Goal: Task Accomplishment & Management: Manage account settings

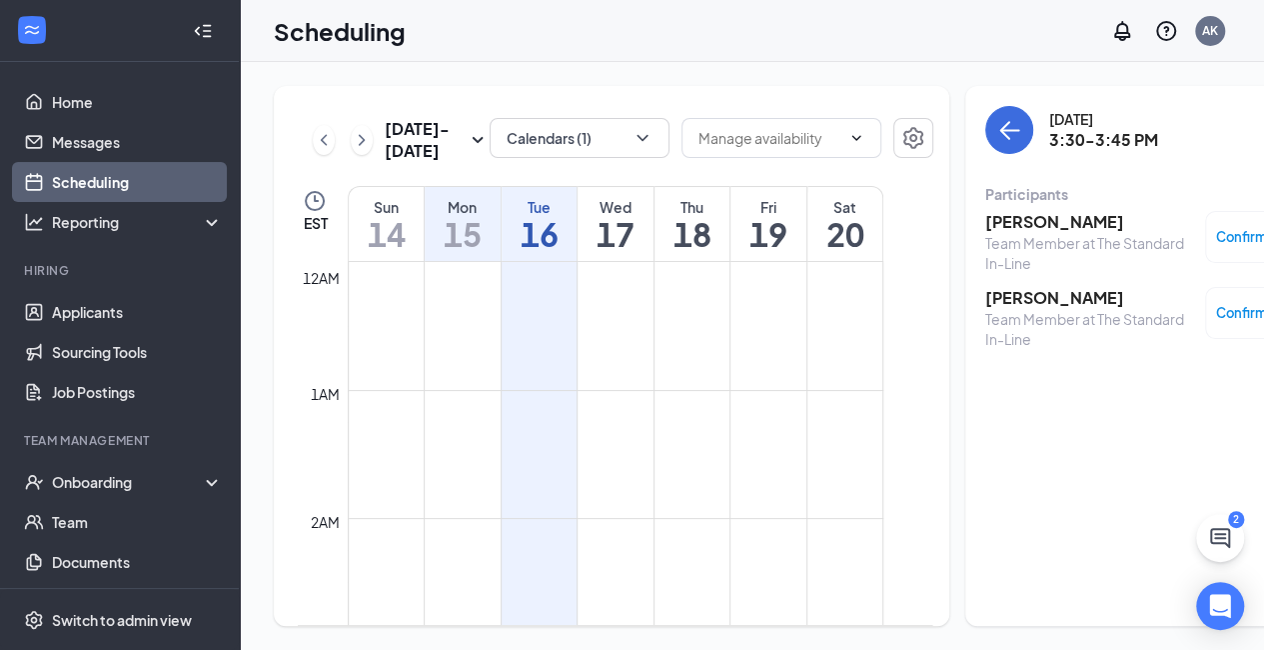
scroll to position [1849, 0]
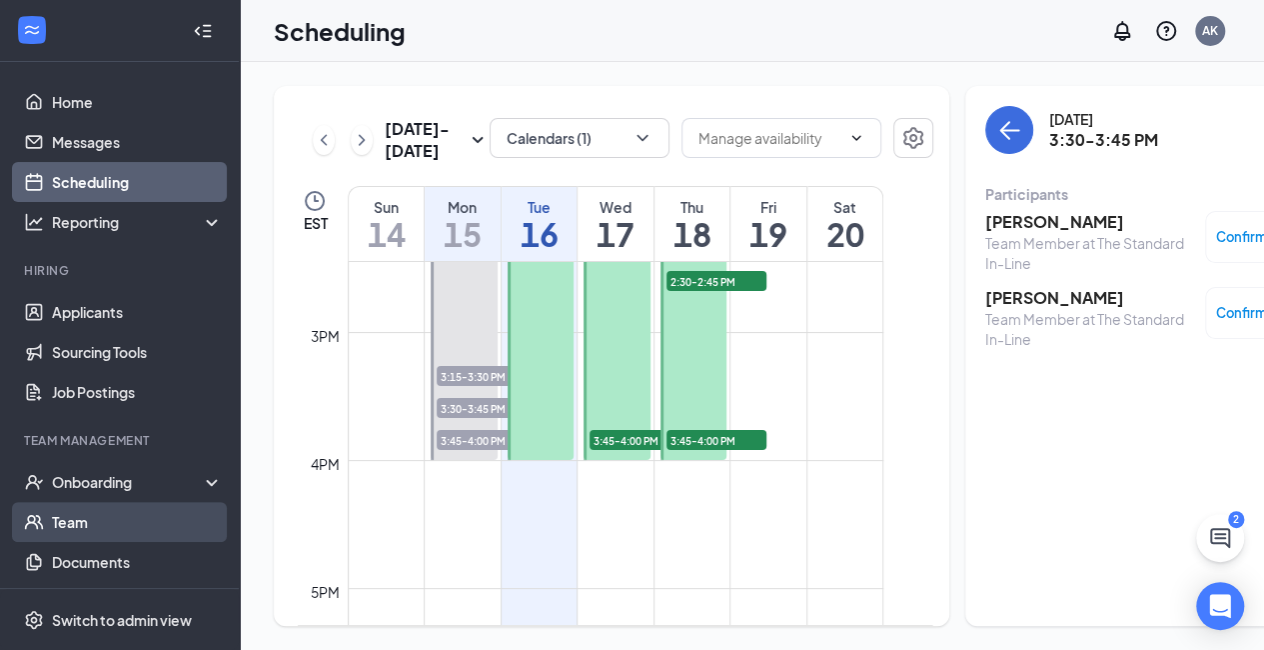
click at [99, 523] on link "Team" at bounding box center [137, 522] width 171 height 40
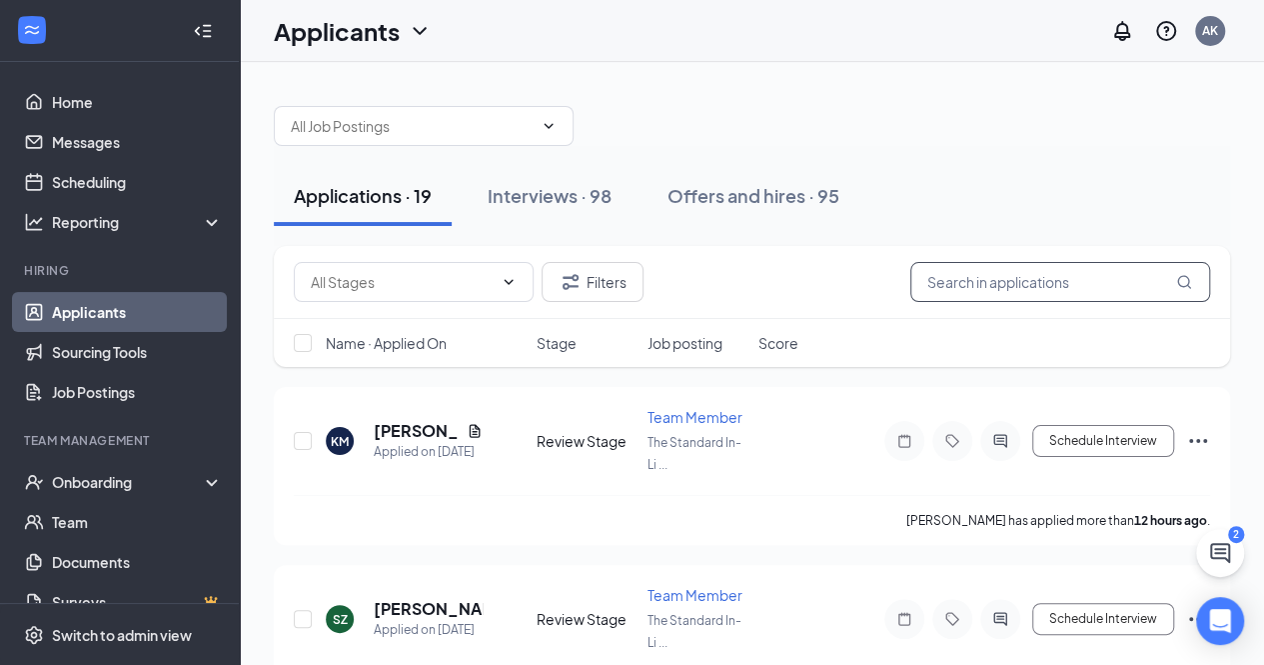
click at [1002, 279] on input "text" at bounding box center [1060, 282] width 300 height 40
type input "c"
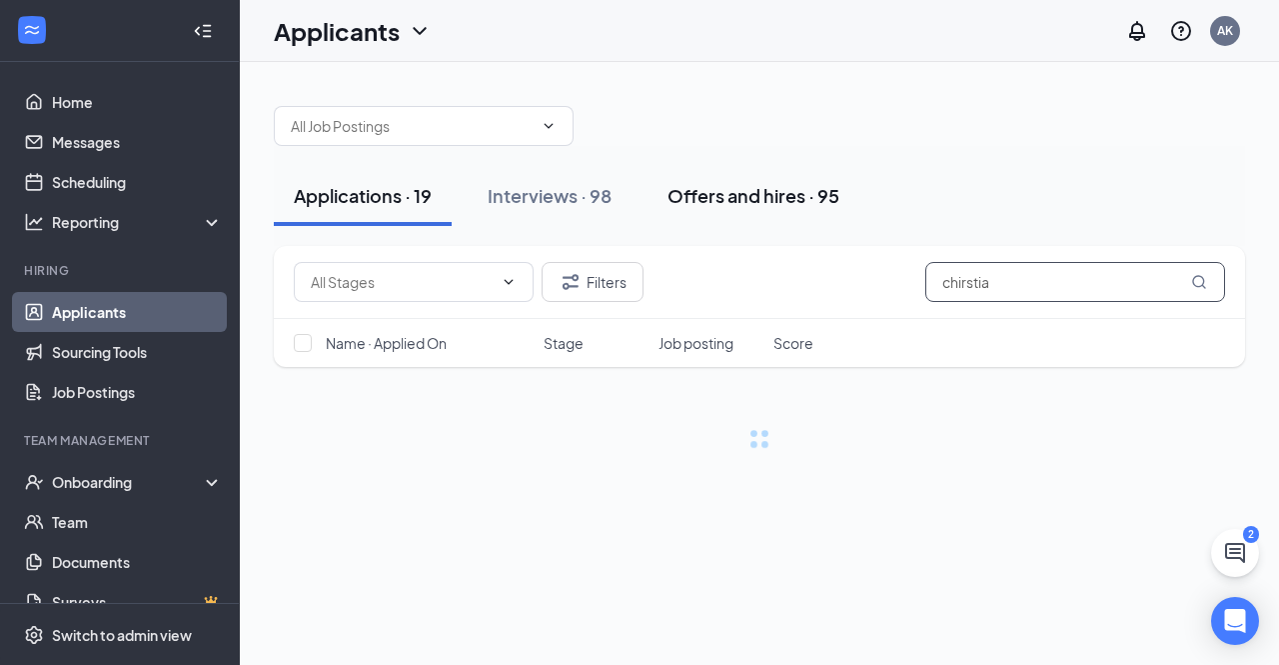
type input "chirstia"
click at [731, 200] on div "Offers and hires · 95" at bounding box center [754, 195] width 172 height 25
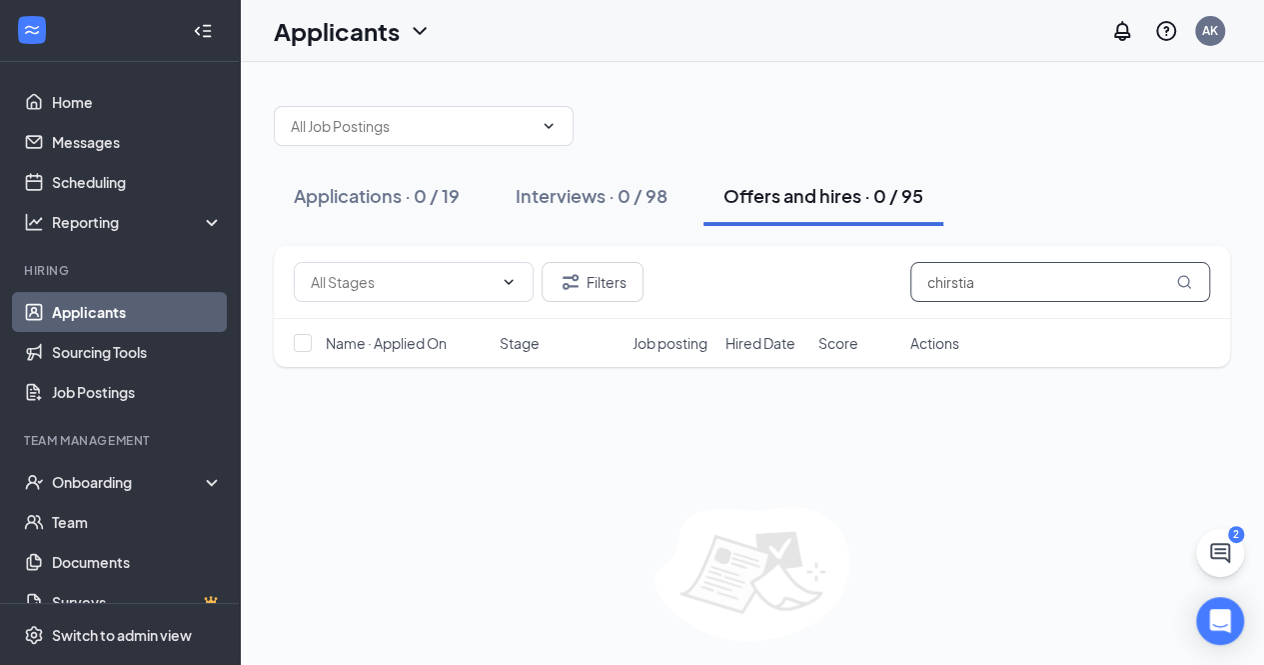
click at [990, 300] on input "chirstia" at bounding box center [1060, 282] width 300 height 40
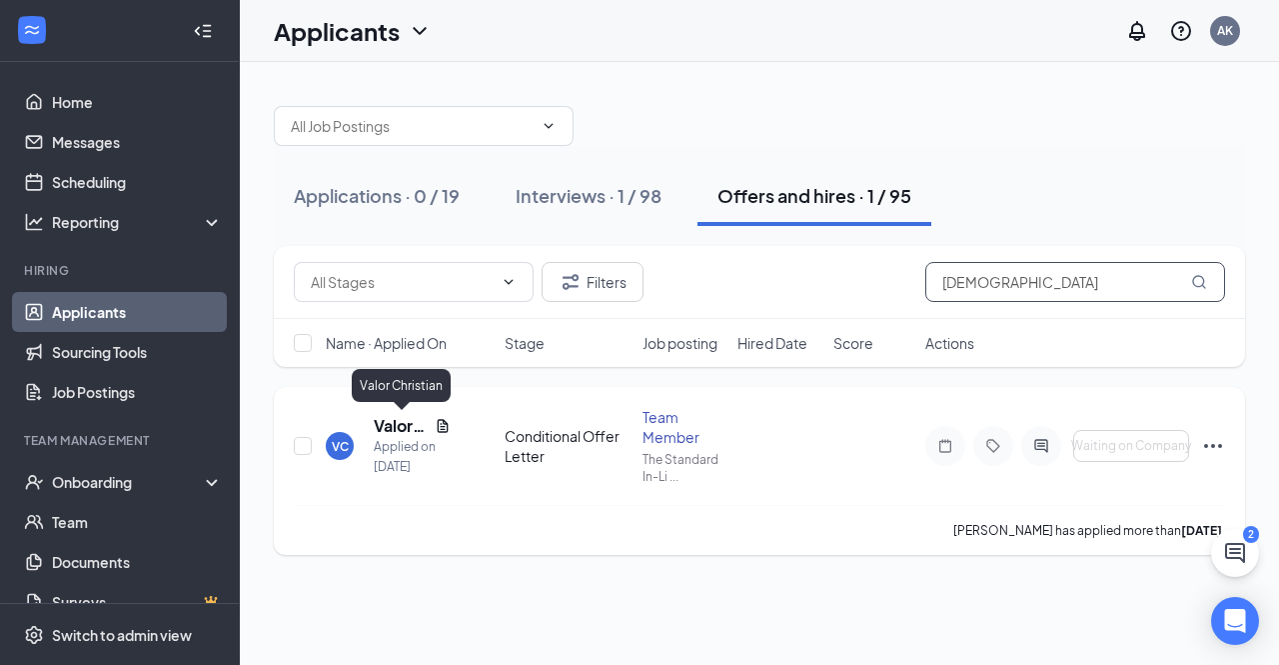
type input "christ"
click at [404, 423] on h5 "Valor Christian" at bounding box center [400, 426] width 53 height 22
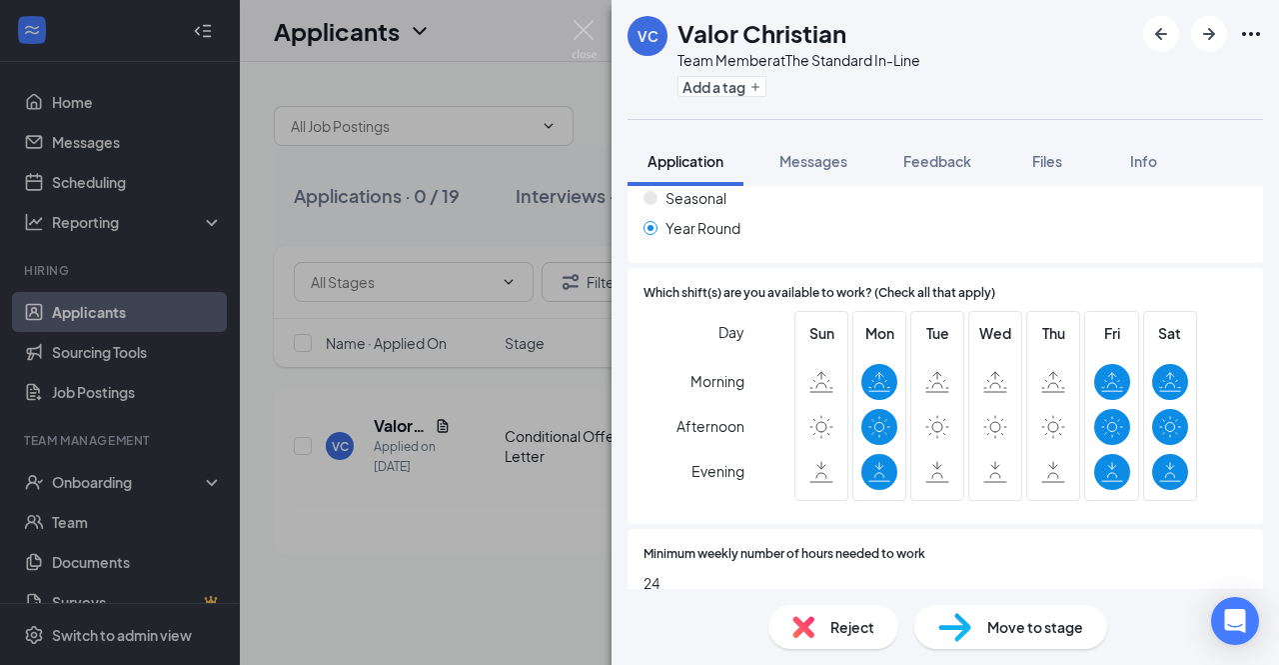
scroll to position [803, 0]
click at [954, 640] on img at bounding box center [954, 627] width 33 height 29
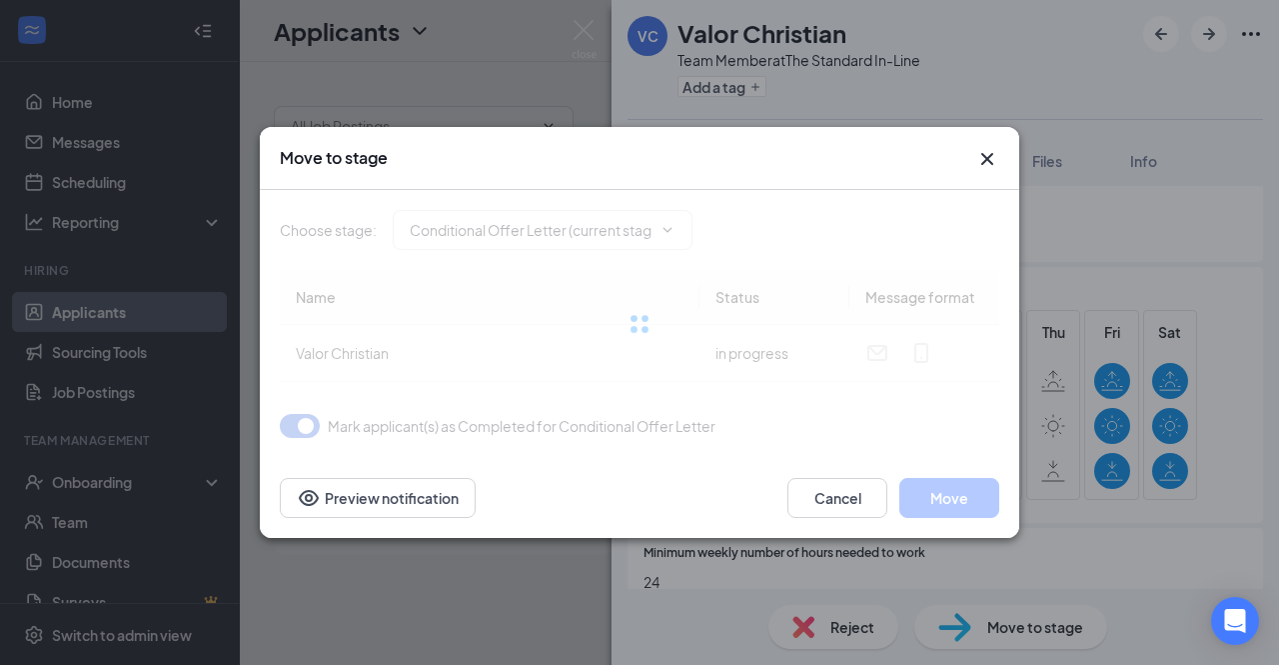
type input "Review Stage - Review Conditional Offer Letter (next stage)"
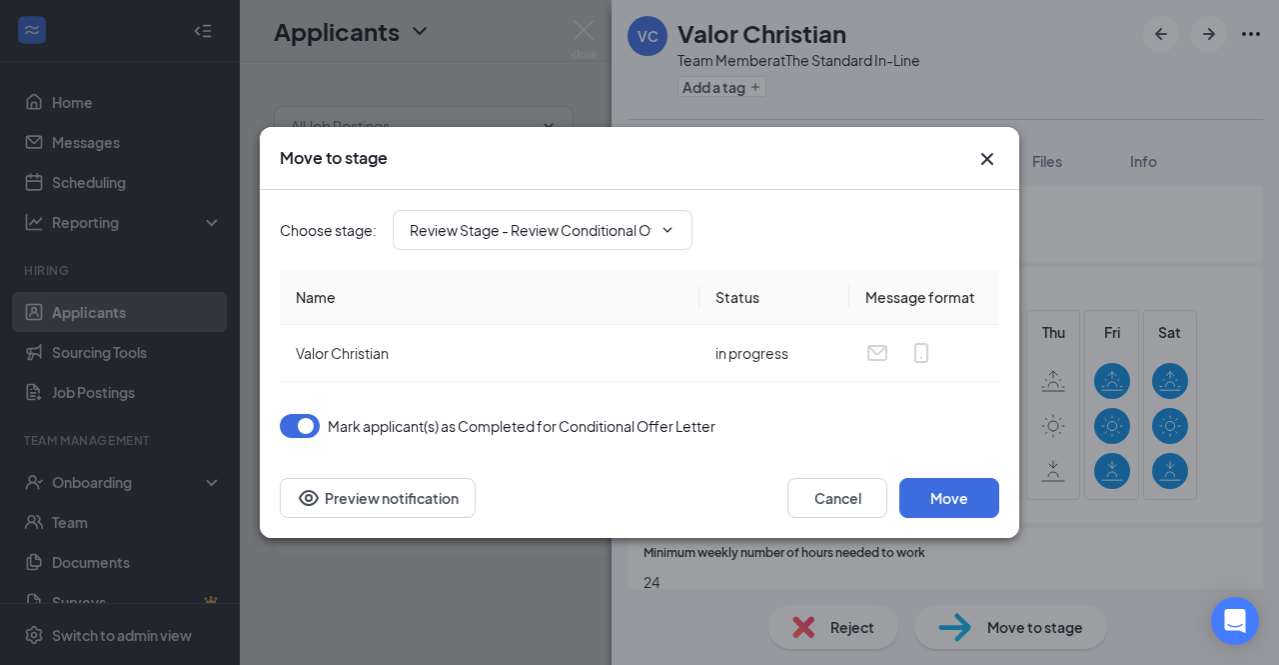
click at [989, 157] on icon "Cross" at bounding box center [987, 159] width 12 height 12
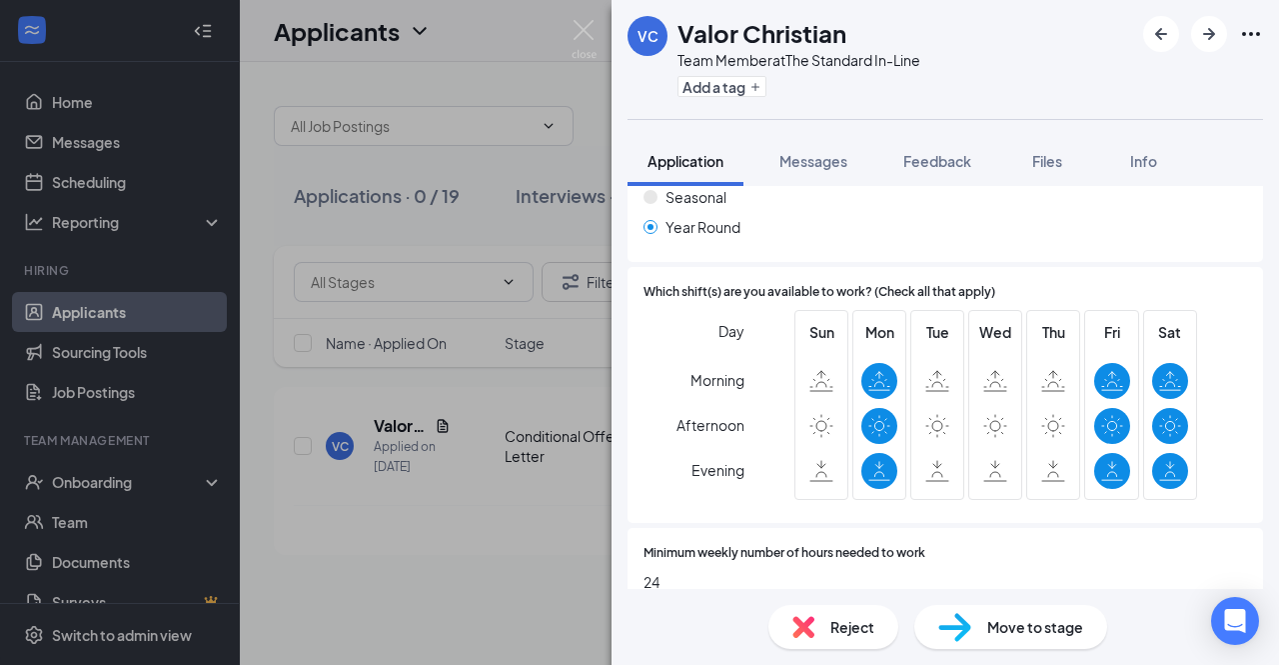
click at [344, 330] on div "VC Valor Christian Team Member at The Standard In-Line Add a tag Application Me…" at bounding box center [639, 332] width 1279 height 665
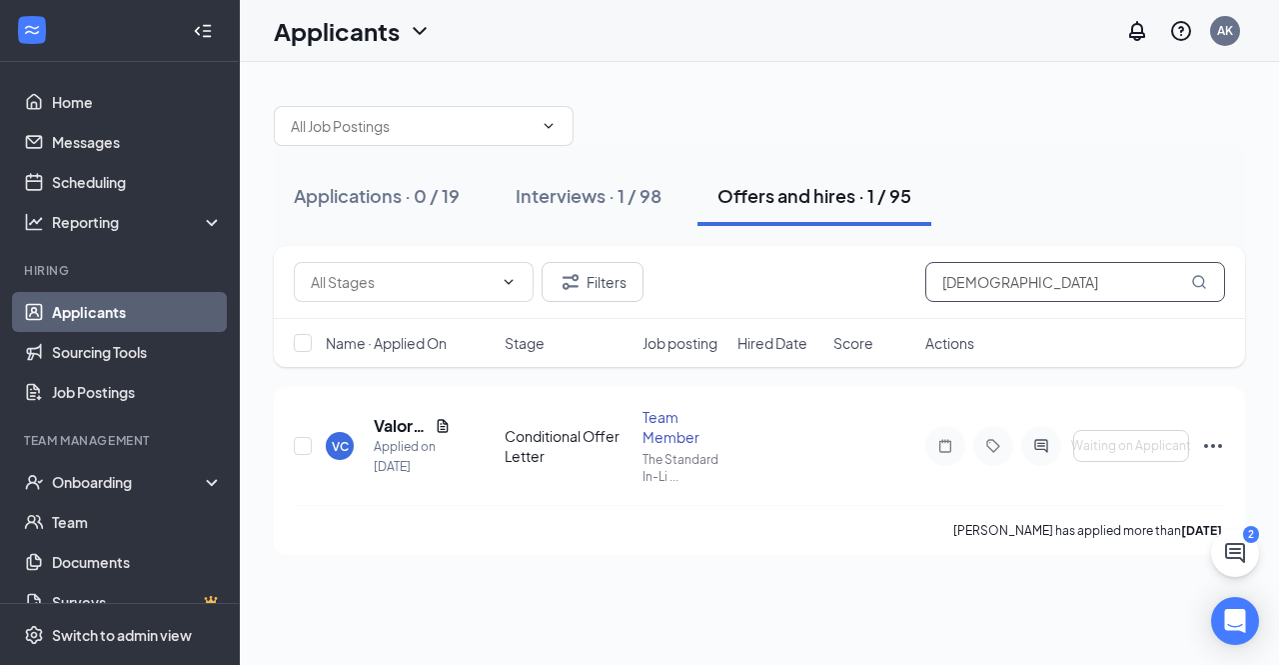
click at [1050, 285] on input "christ" at bounding box center [1075, 282] width 300 height 40
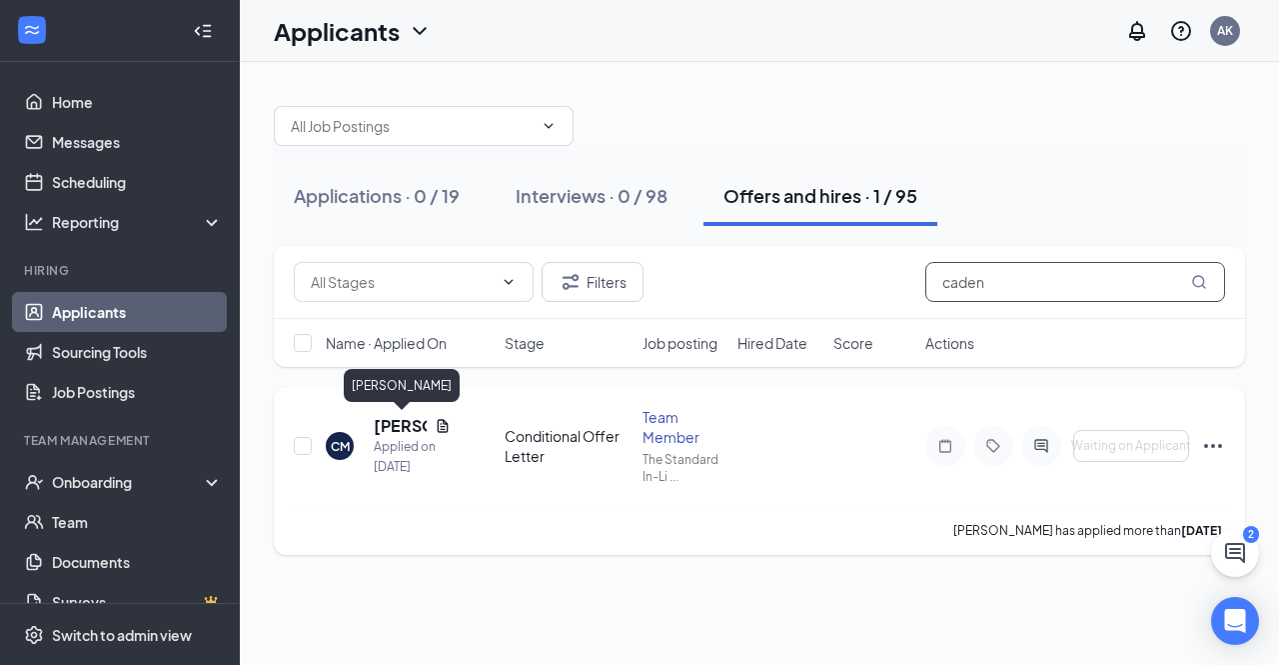
type input "caden"
click at [406, 423] on h5 "Caden McElreath" at bounding box center [400, 426] width 53 height 22
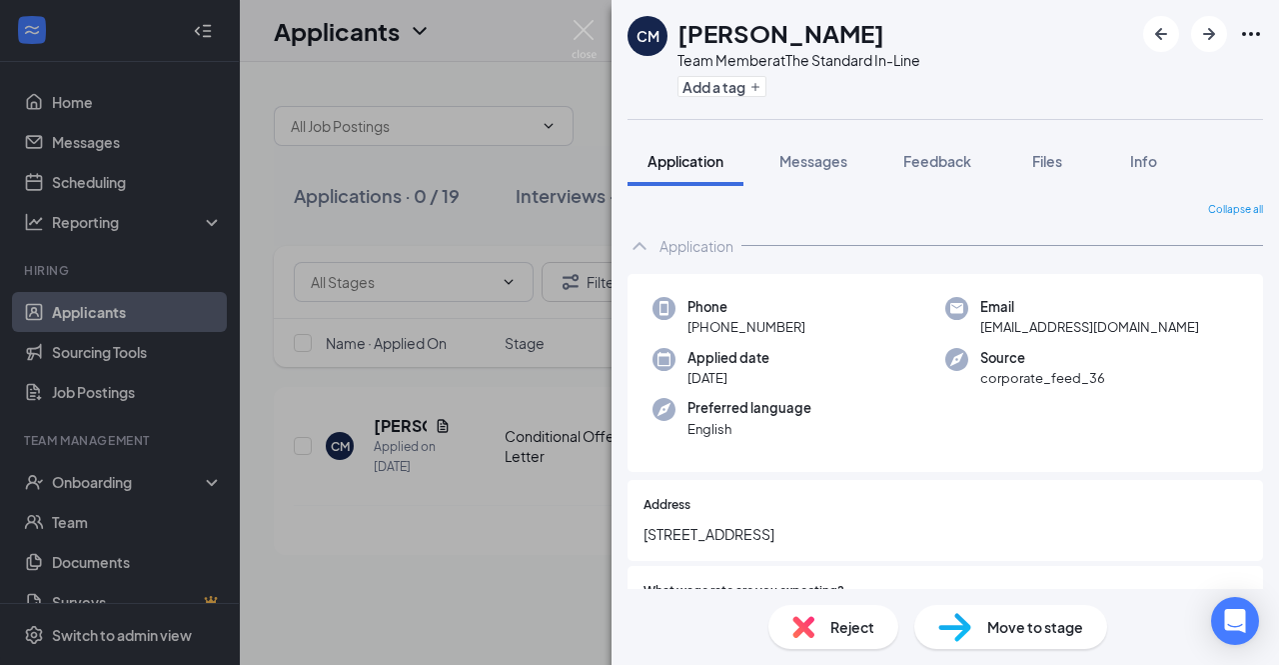
scroll to position [264, 0]
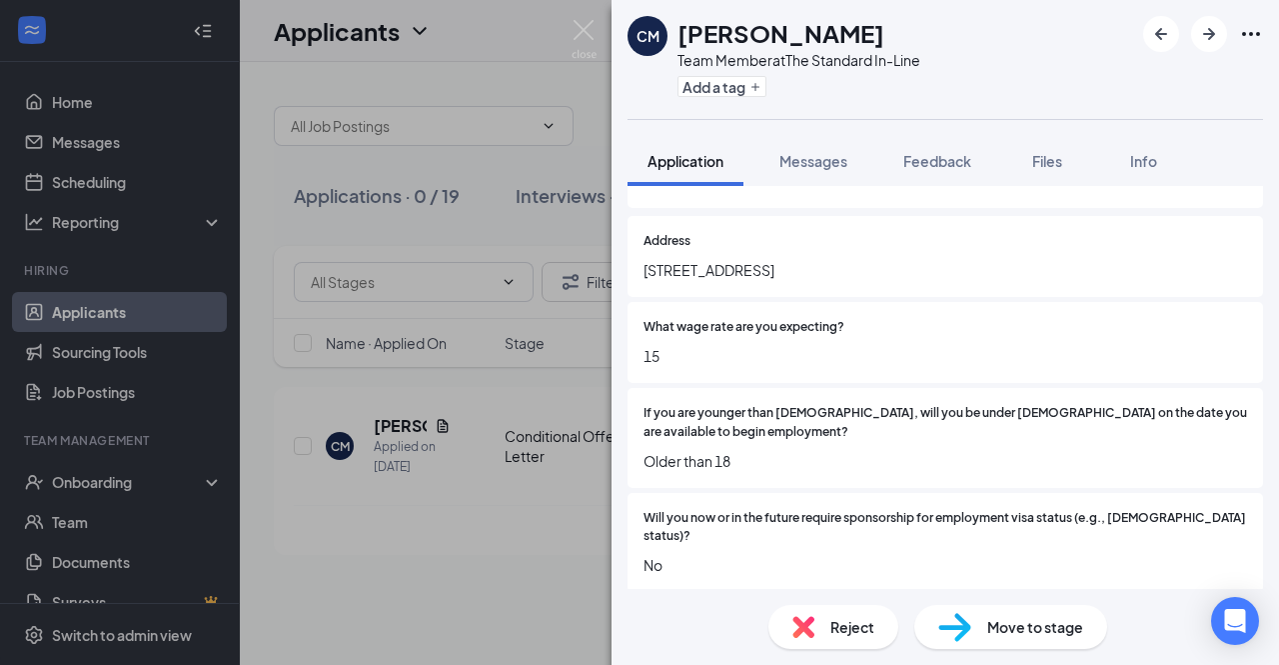
click at [1005, 623] on span "Move to stage" at bounding box center [1035, 627] width 96 height 22
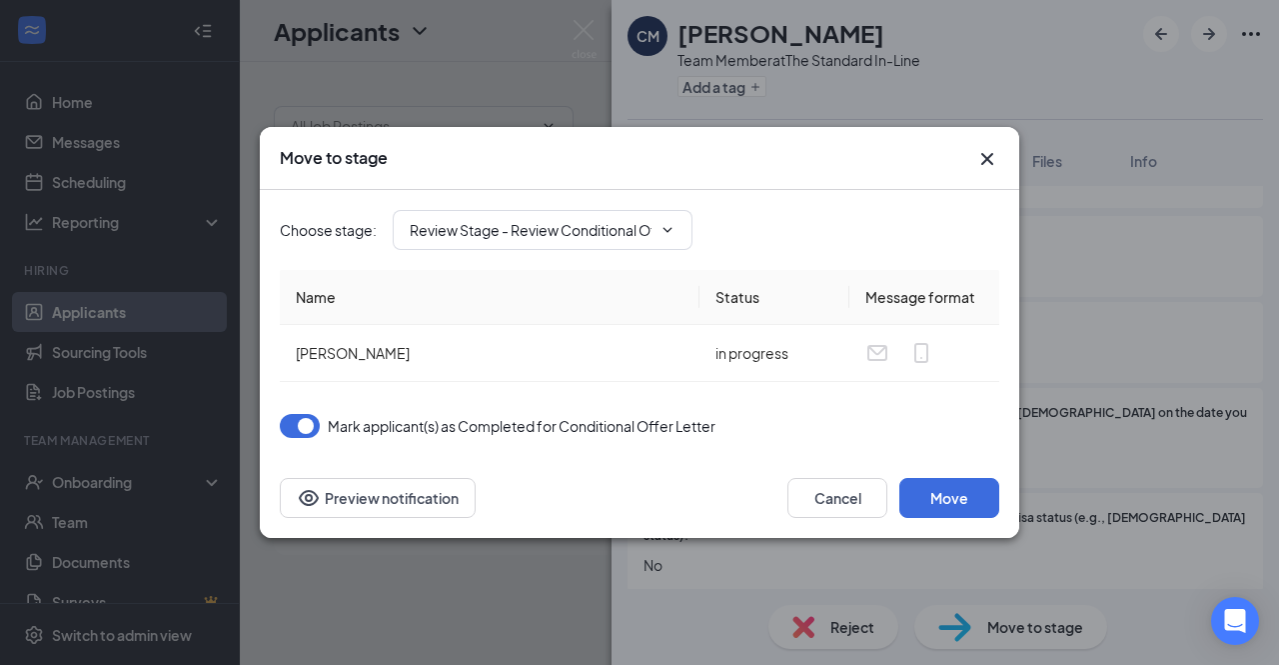
click at [972, 149] on div "Move to stage" at bounding box center [640, 158] width 720 height 22
click at [987, 157] on icon "Cross" at bounding box center [987, 159] width 24 height 24
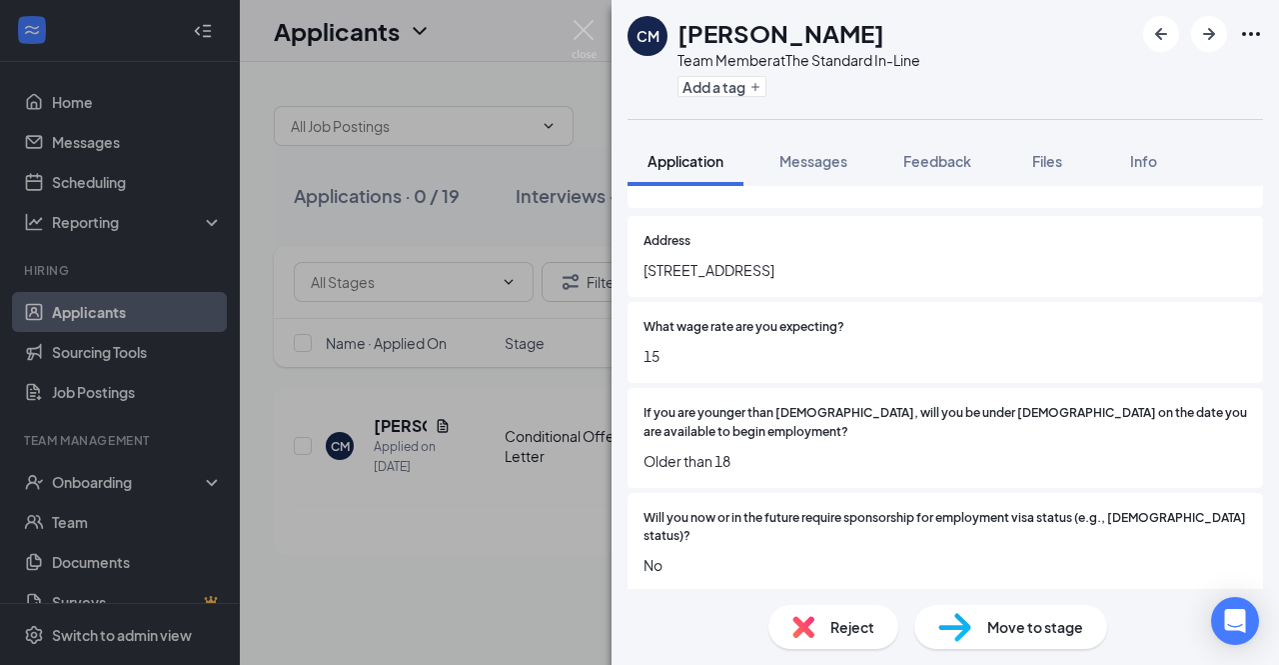
scroll to position [0, 0]
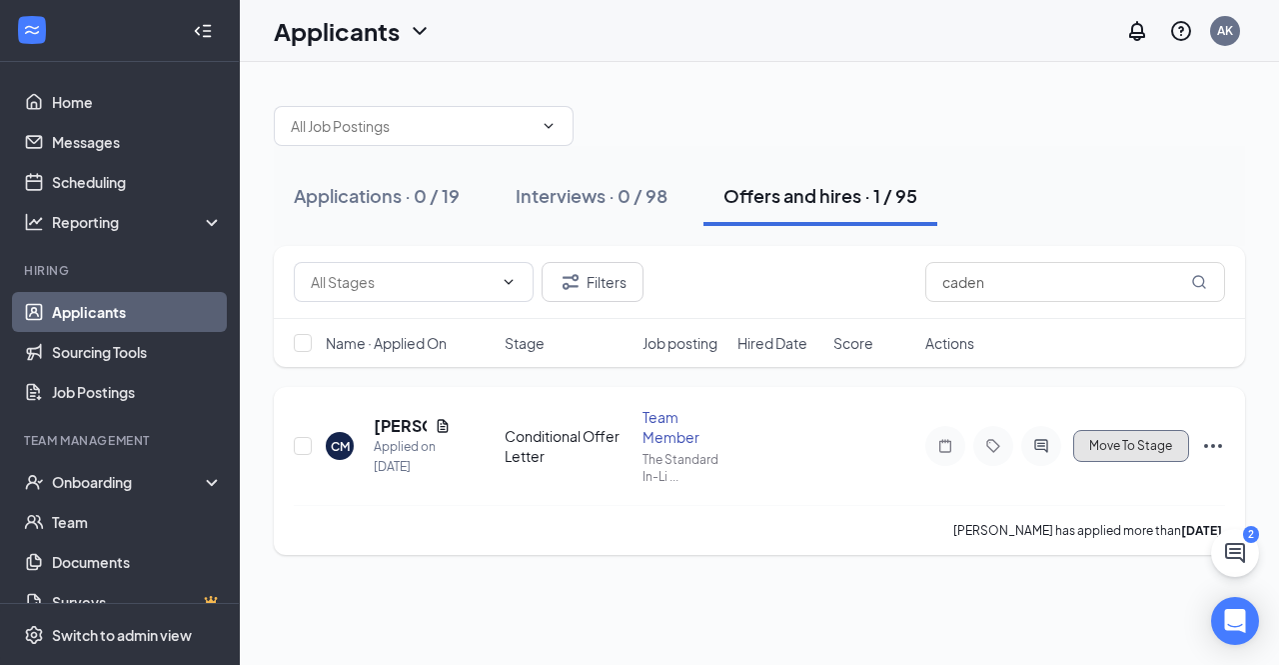
click at [1133, 433] on button "Move To Stage" at bounding box center [1131, 446] width 116 height 32
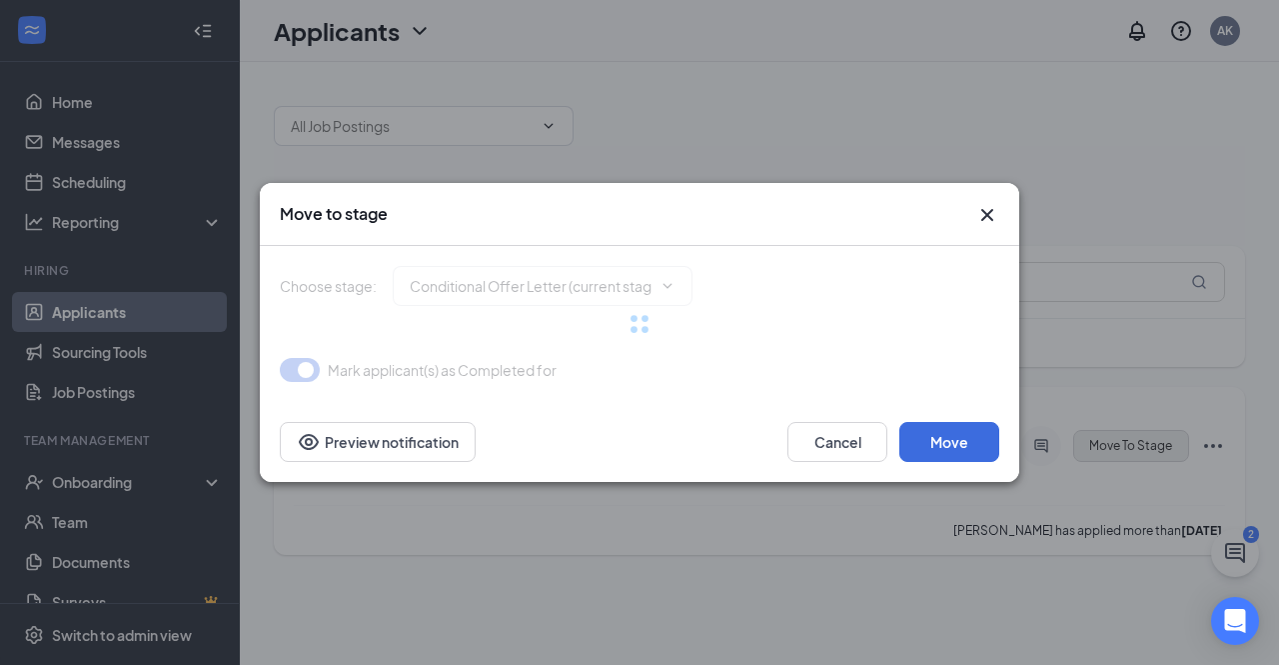
type input "Review Stage - Review Conditional Offer Letter (next stage)"
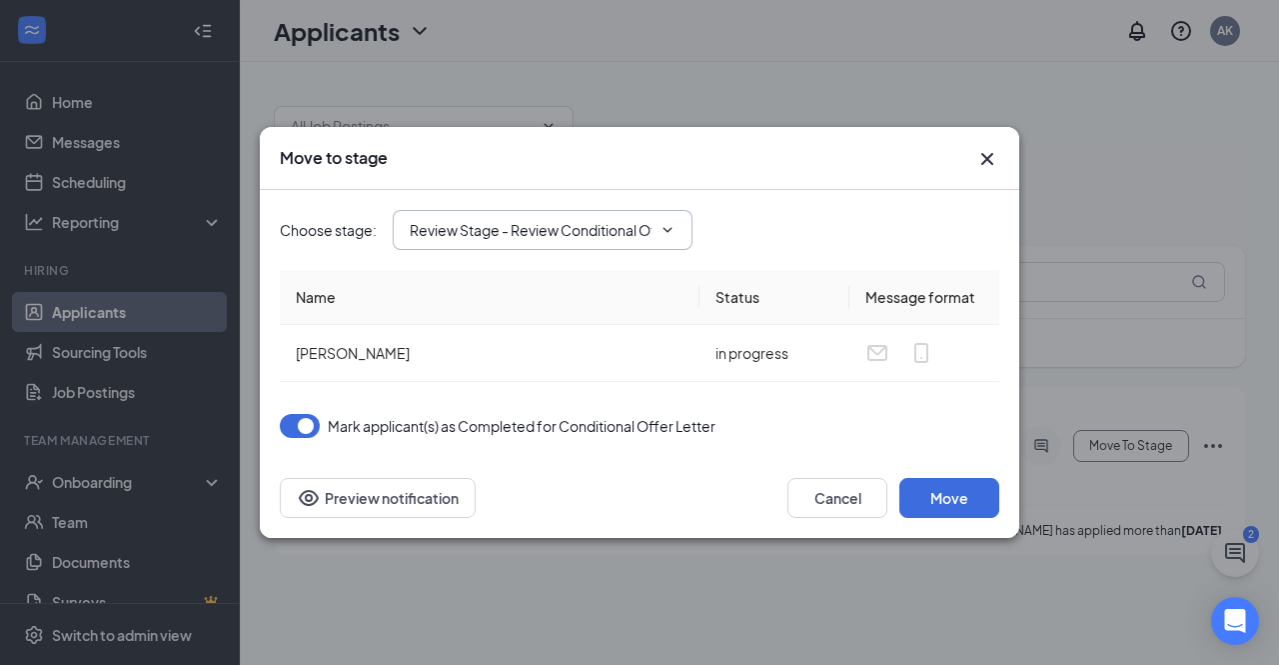
click at [652, 245] on span "Review Stage - Review Conditional Offer Letter (next stage)" at bounding box center [543, 230] width 300 height 40
click at [672, 225] on icon "ChevronDown" at bounding box center [668, 230] width 16 height 16
click at [989, 161] on icon "Cross" at bounding box center [987, 159] width 12 height 12
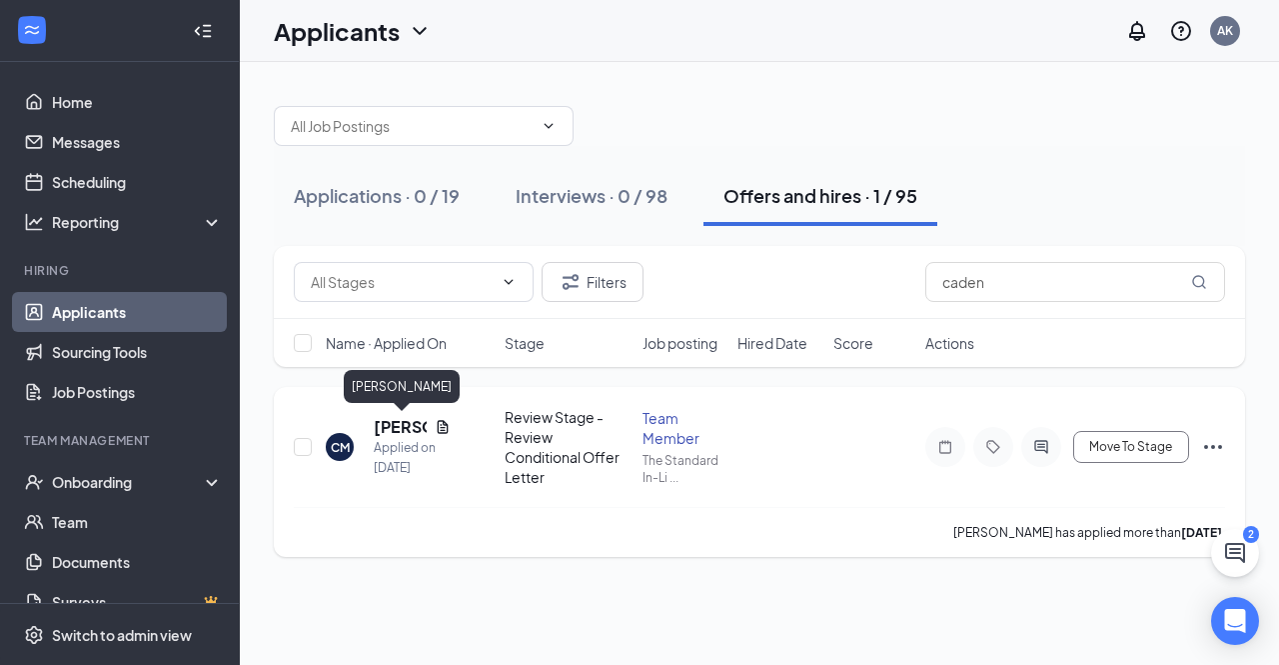
click at [393, 421] on h5 "[PERSON_NAME]" at bounding box center [400, 427] width 53 height 22
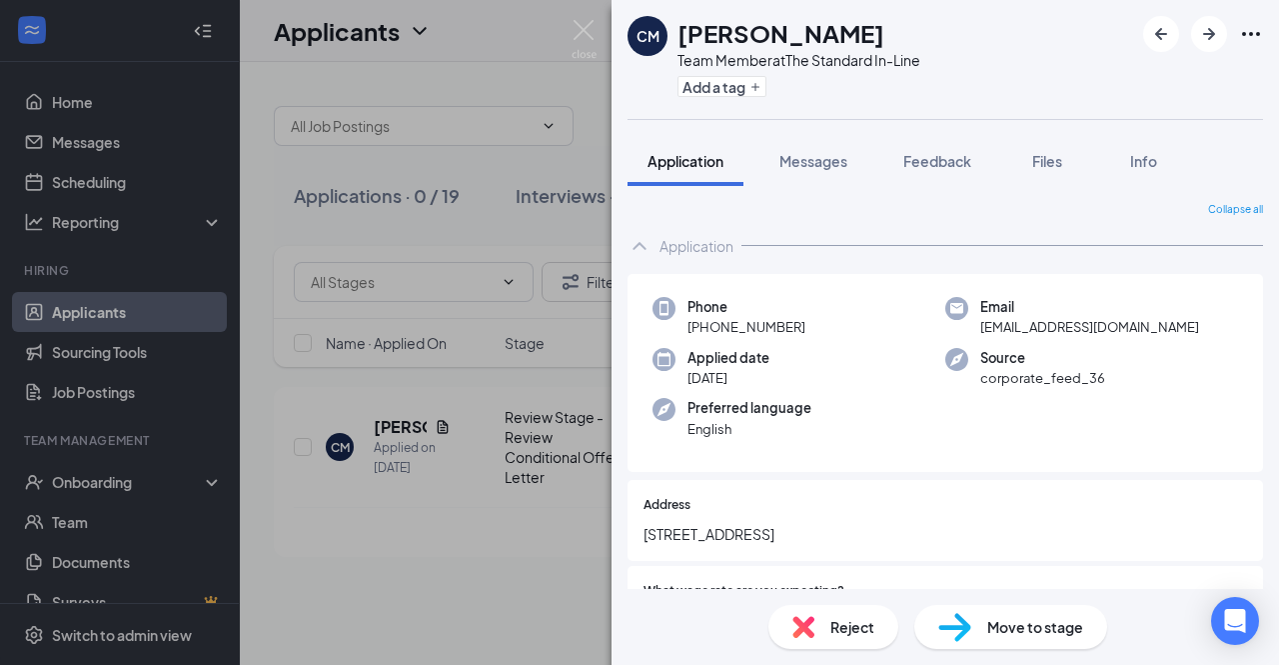
click at [978, 639] on div "Move to stage" at bounding box center [1010, 627] width 193 height 44
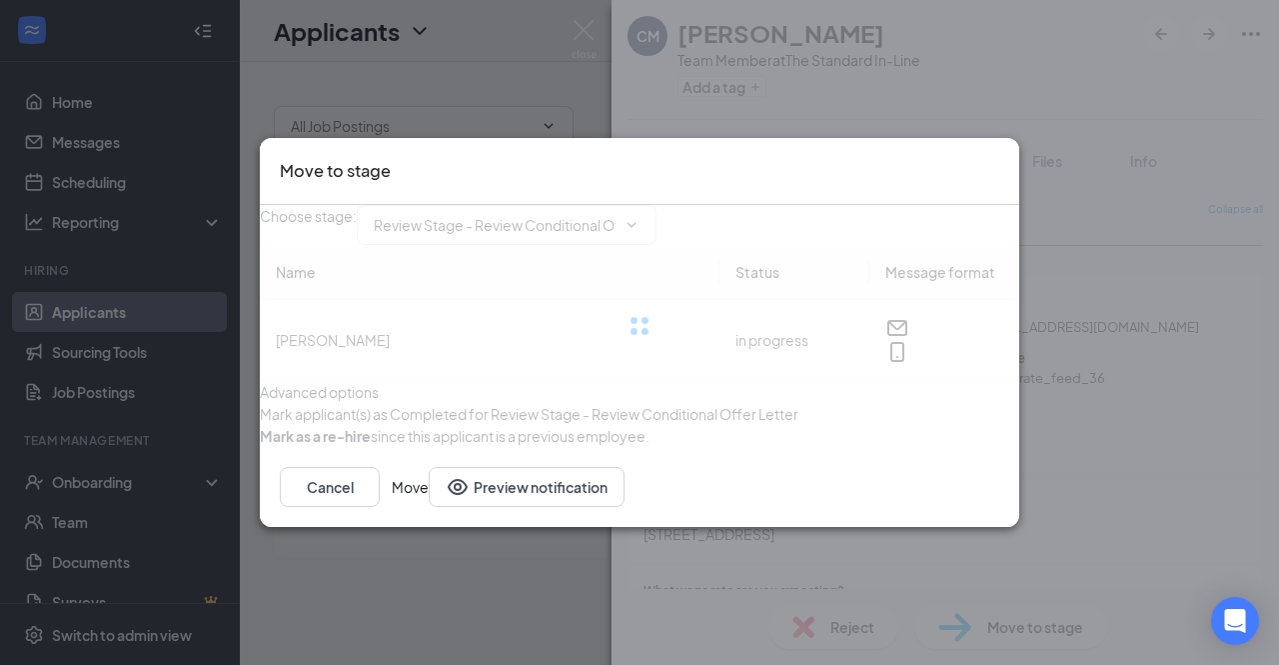
type input "Hired (final stage)"
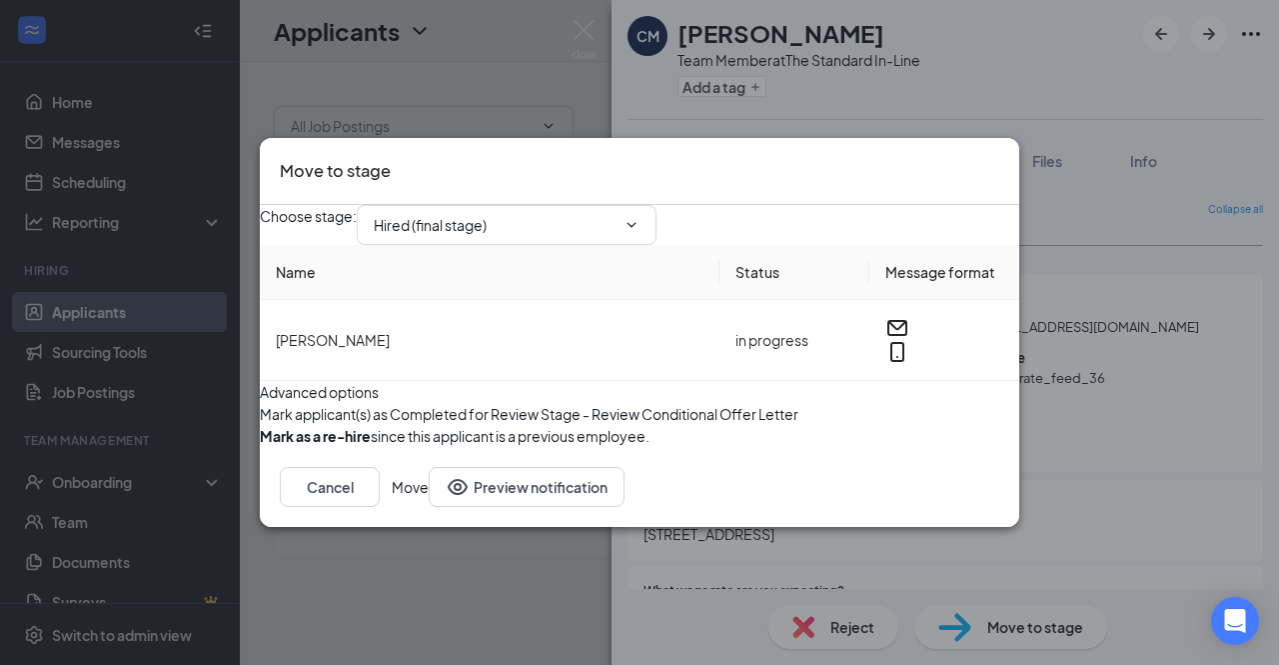
click at [429, 507] on button "Move" at bounding box center [410, 487] width 37 height 40
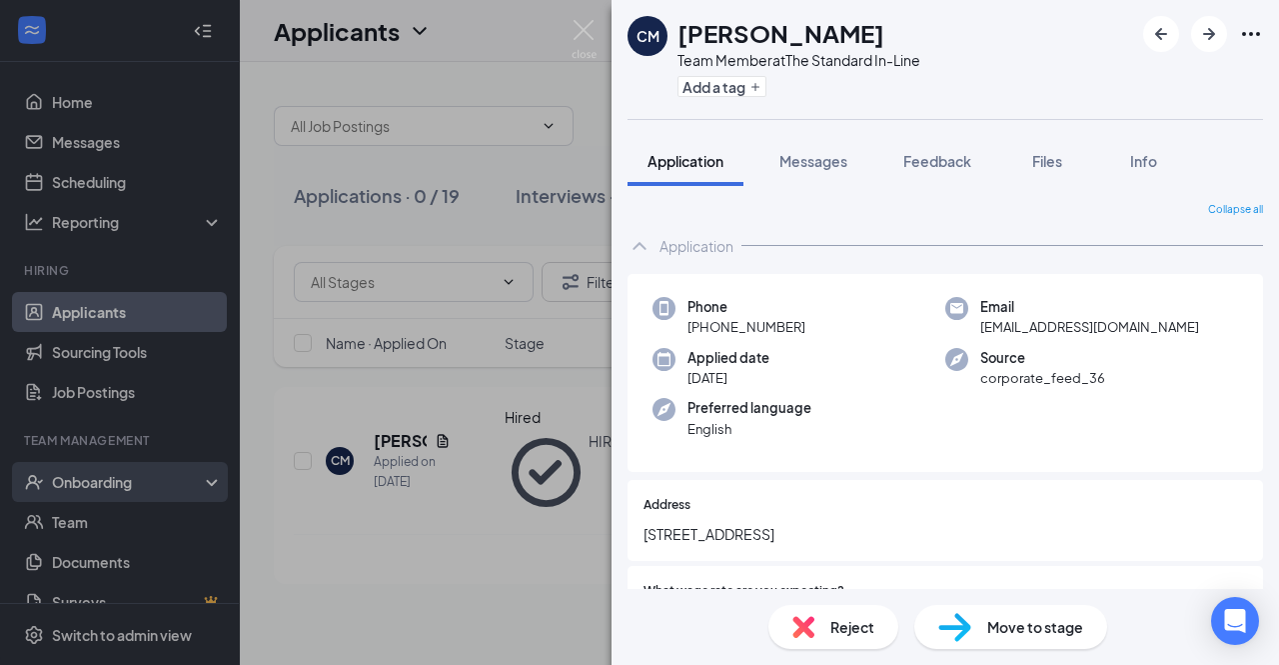
click at [164, 511] on div "CM Caden McElreath Team Member at The Standard In-Line Add a tag Application Me…" at bounding box center [639, 332] width 1279 height 665
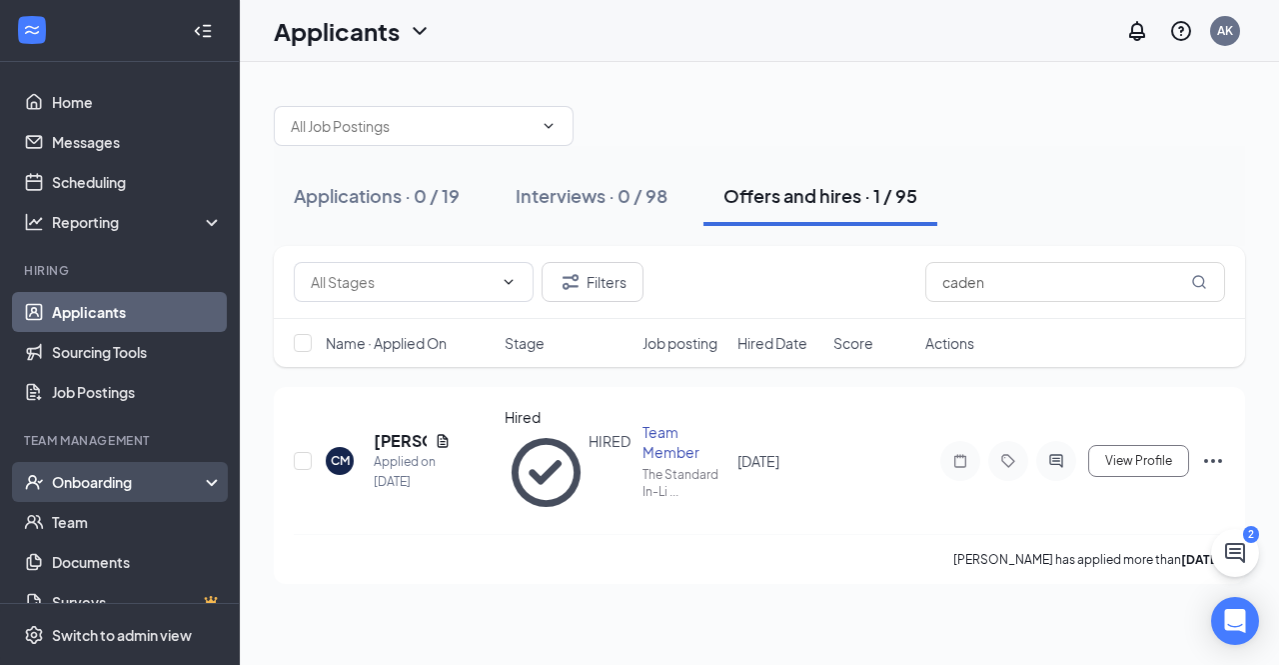
click at [170, 477] on div "Onboarding" at bounding box center [129, 482] width 154 height 20
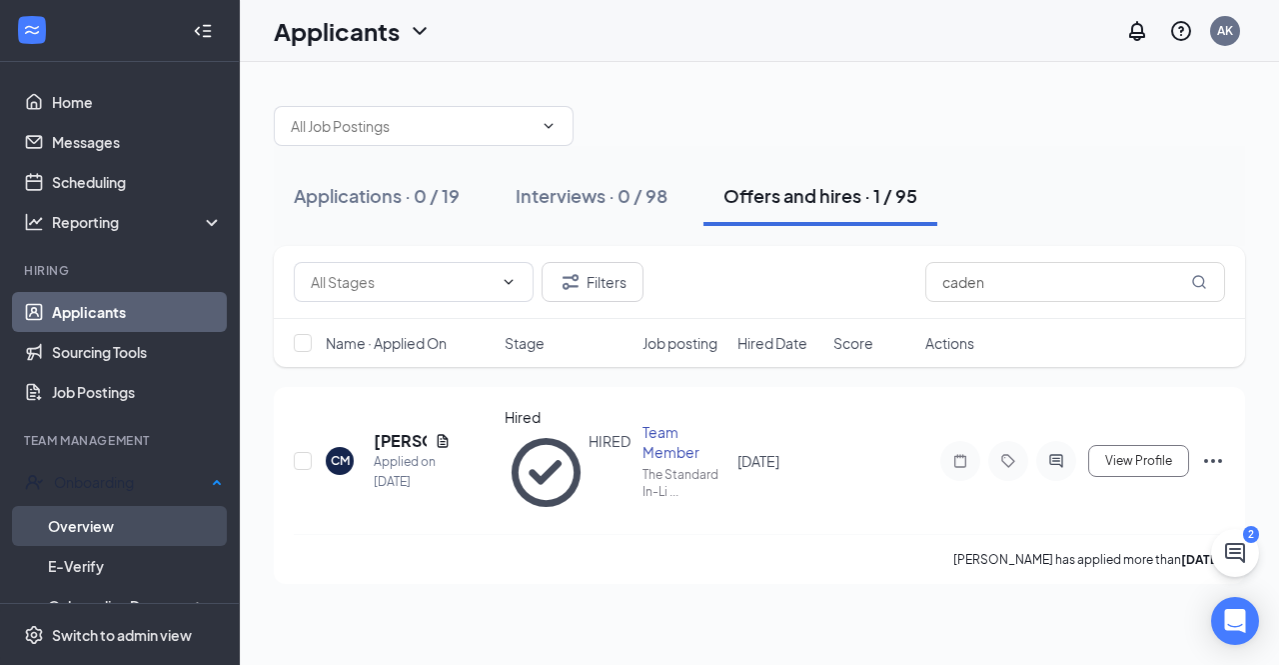
click at [128, 517] on link "Overview" at bounding box center [135, 526] width 175 height 40
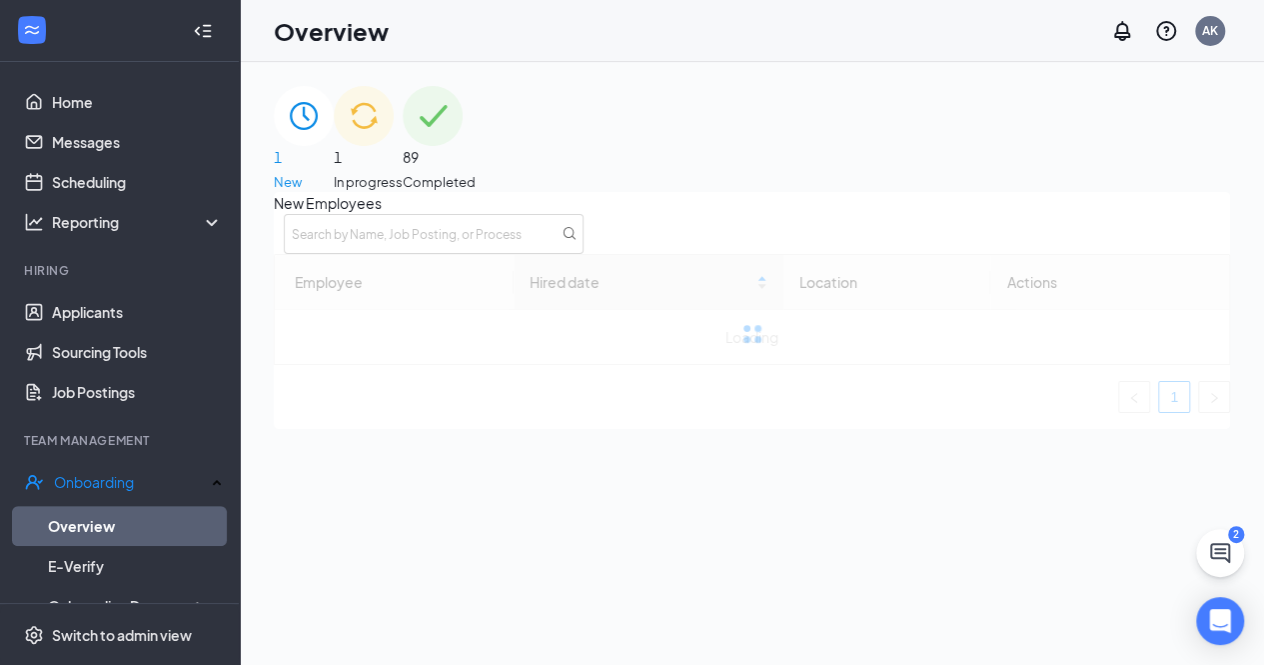
click at [403, 127] on div "1 In progress" at bounding box center [368, 139] width 69 height 106
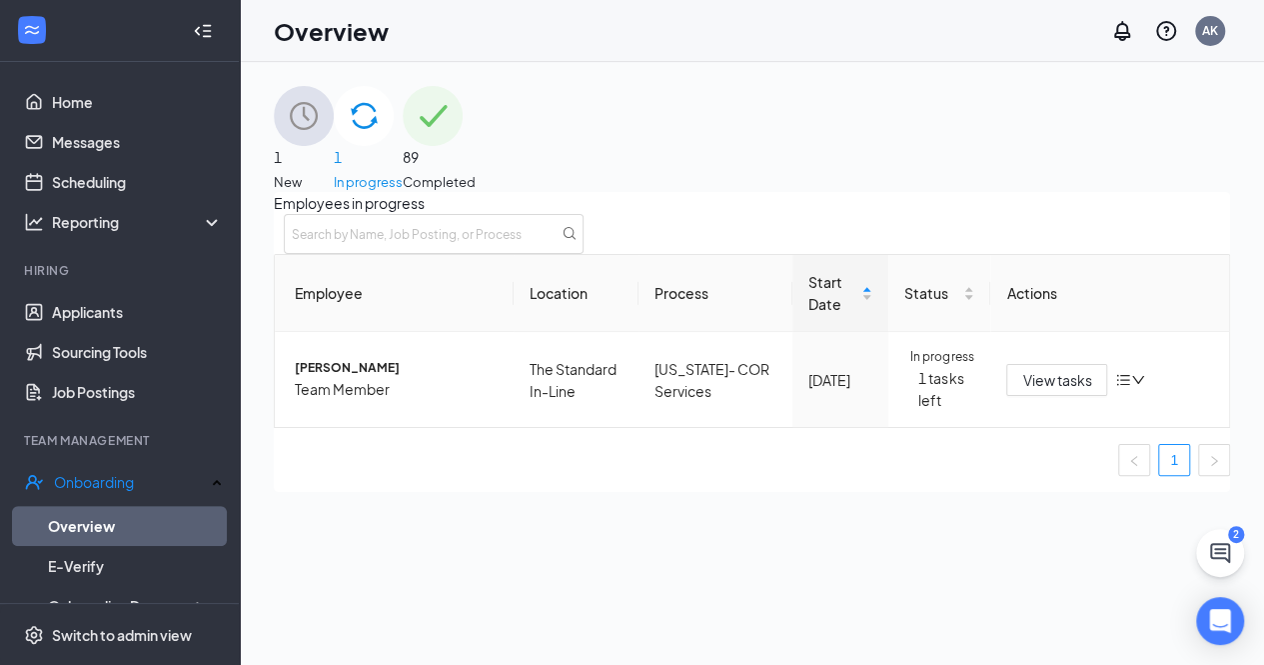
click at [334, 172] on span "New" at bounding box center [304, 182] width 60 height 20
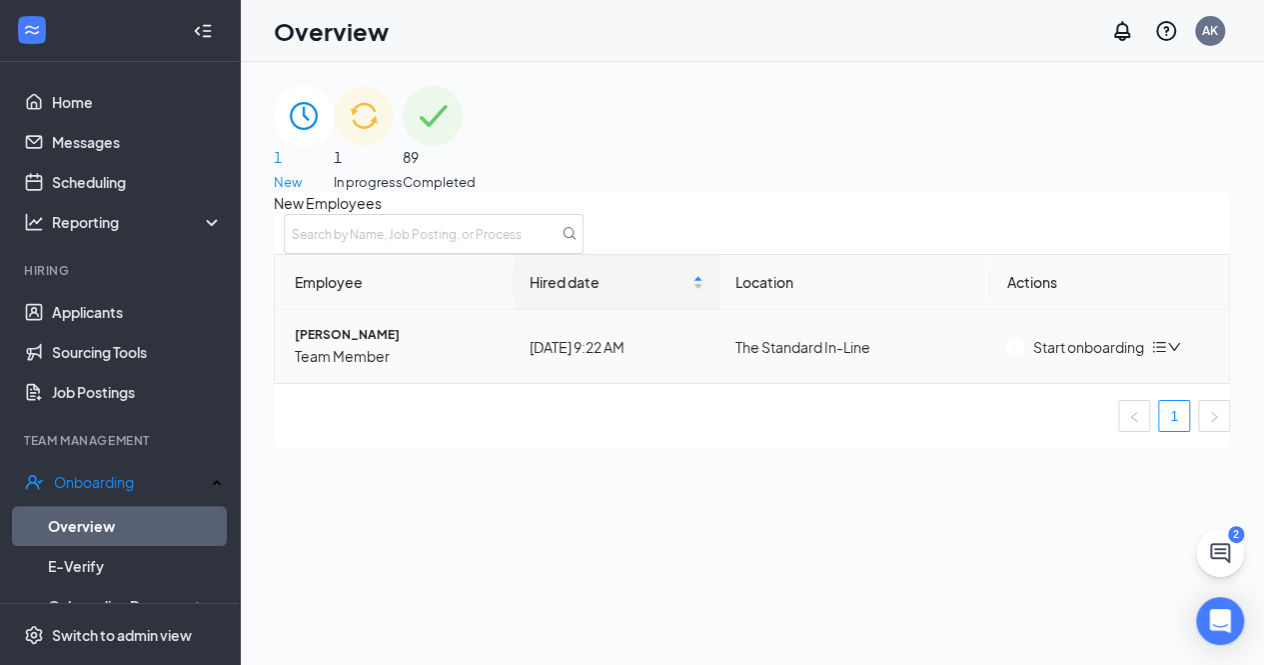
click at [1087, 358] on div "Start onboarding" at bounding box center [1074, 347] width 137 height 22
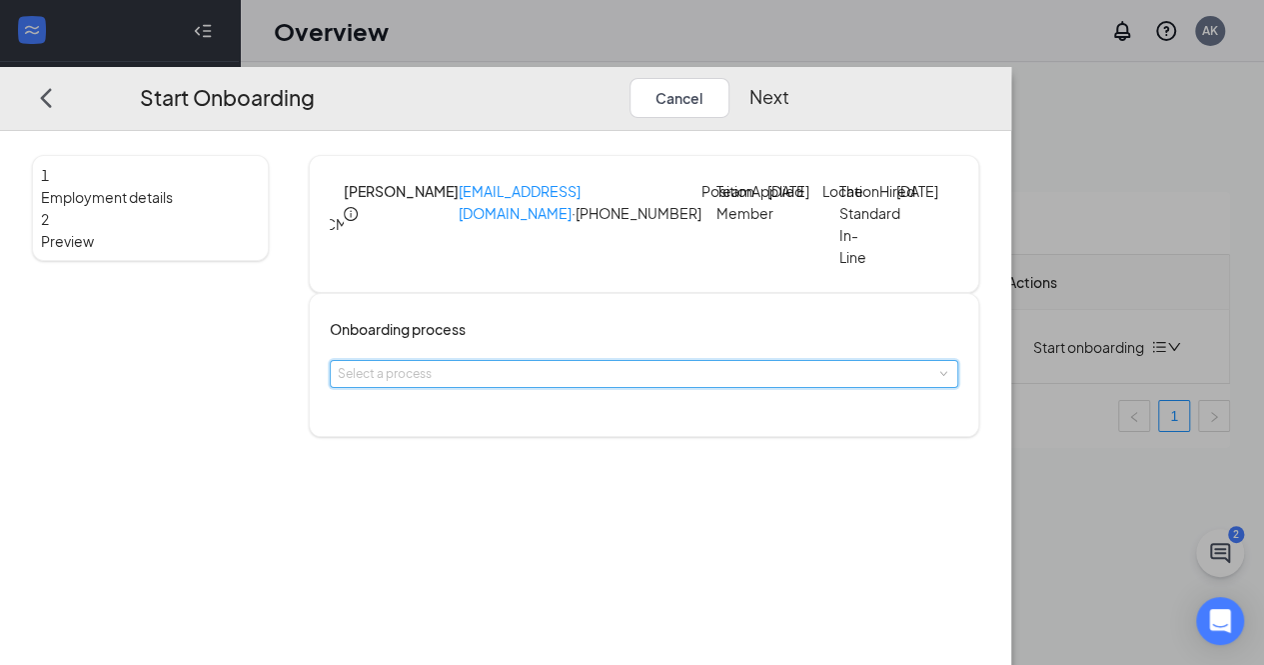
click at [644, 387] on div "Select a process" at bounding box center [644, 374] width 613 height 26
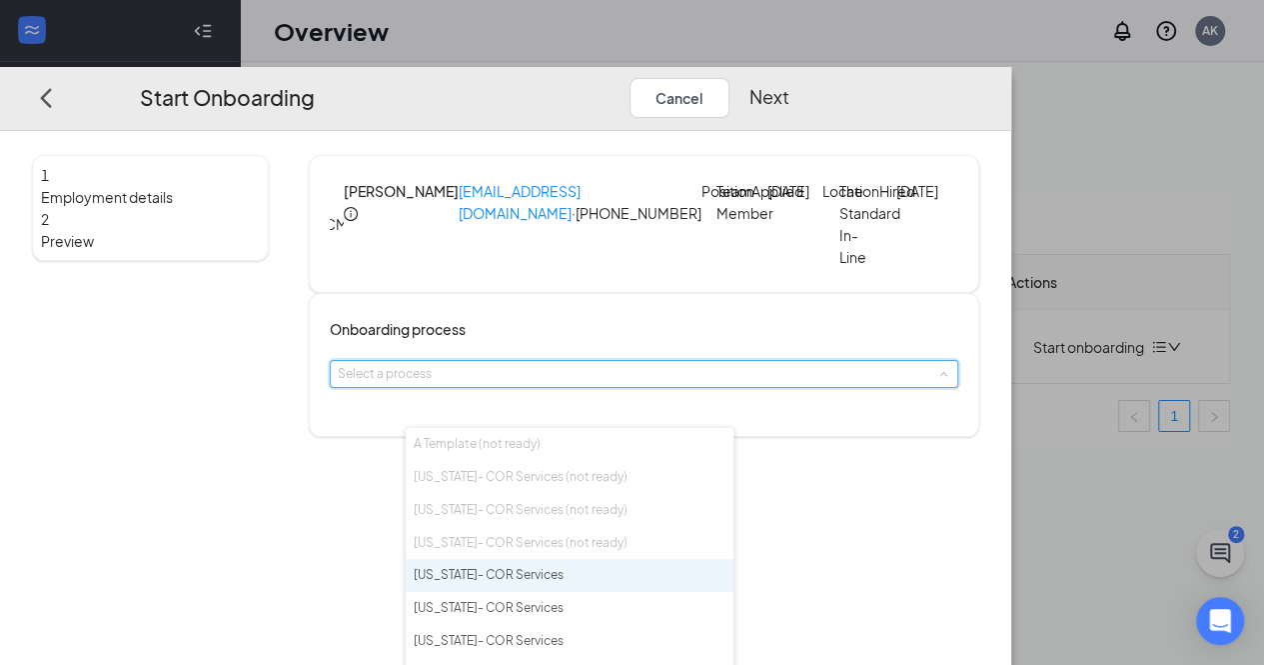
click at [547, 581] on span "Florida- COR Services" at bounding box center [489, 574] width 150 height 15
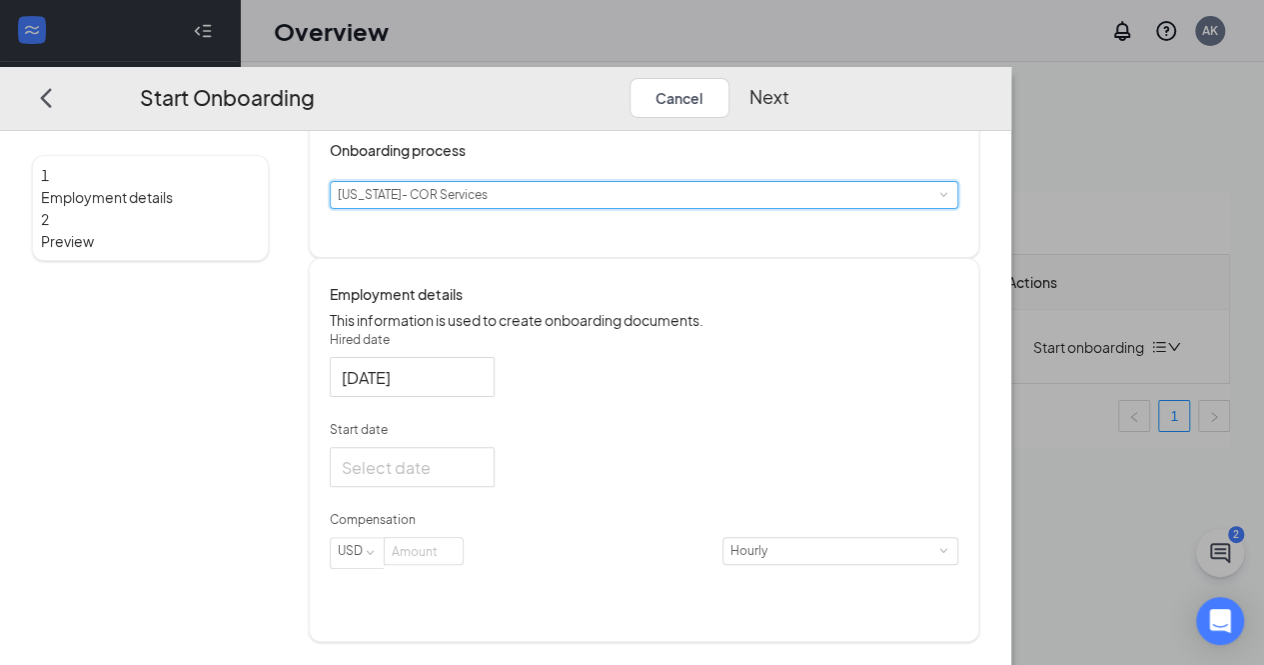
scroll to position [200, 0]
click at [479, 479] on input "Start date" at bounding box center [410, 466] width 137 height 25
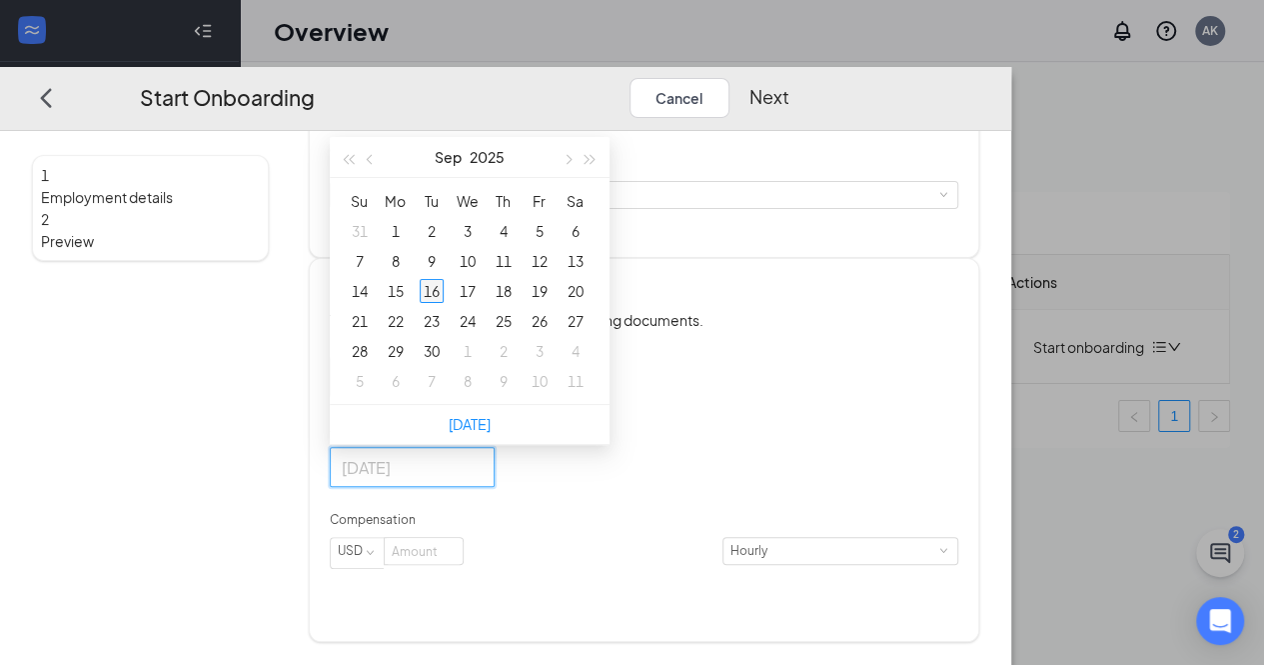
type input "Sep 16, 2025"
click at [444, 303] on div "16" at bounding box center [432, 291] width 24 height 24
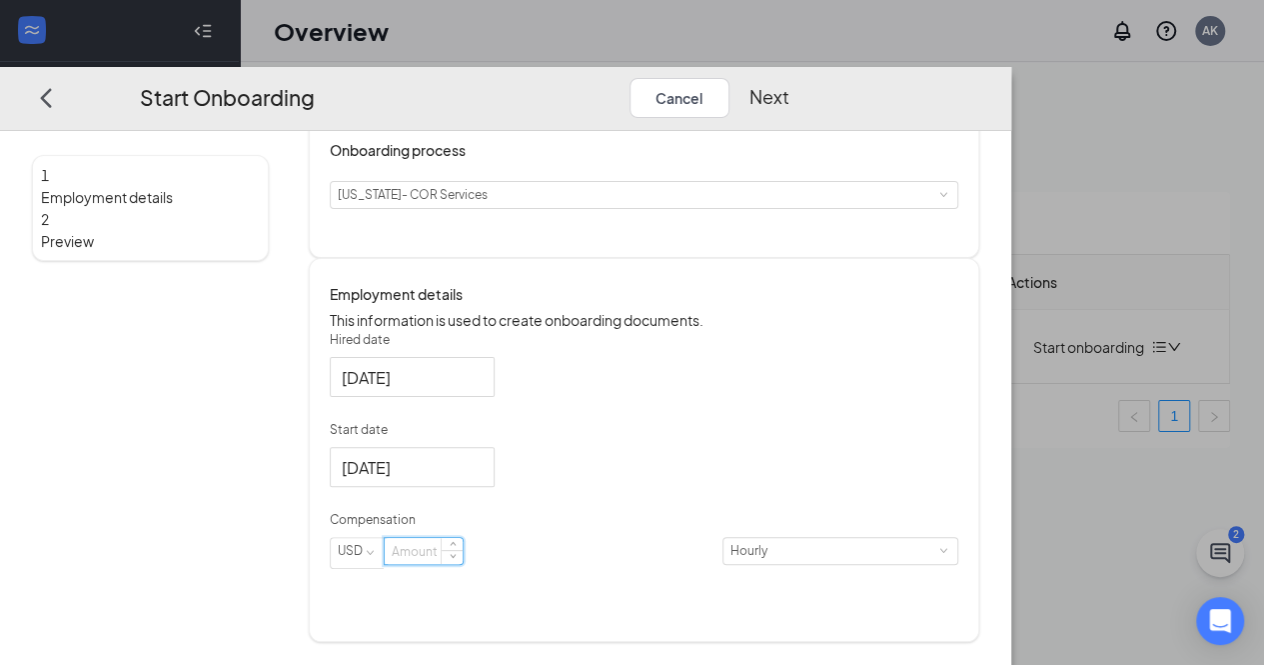
click at [463, 564] on input at bounding box center [424, 551] width 78 height 26
type input "14"
click at [789, 77] on button "Next" at bounding box center [769, 97] width 40 height 40
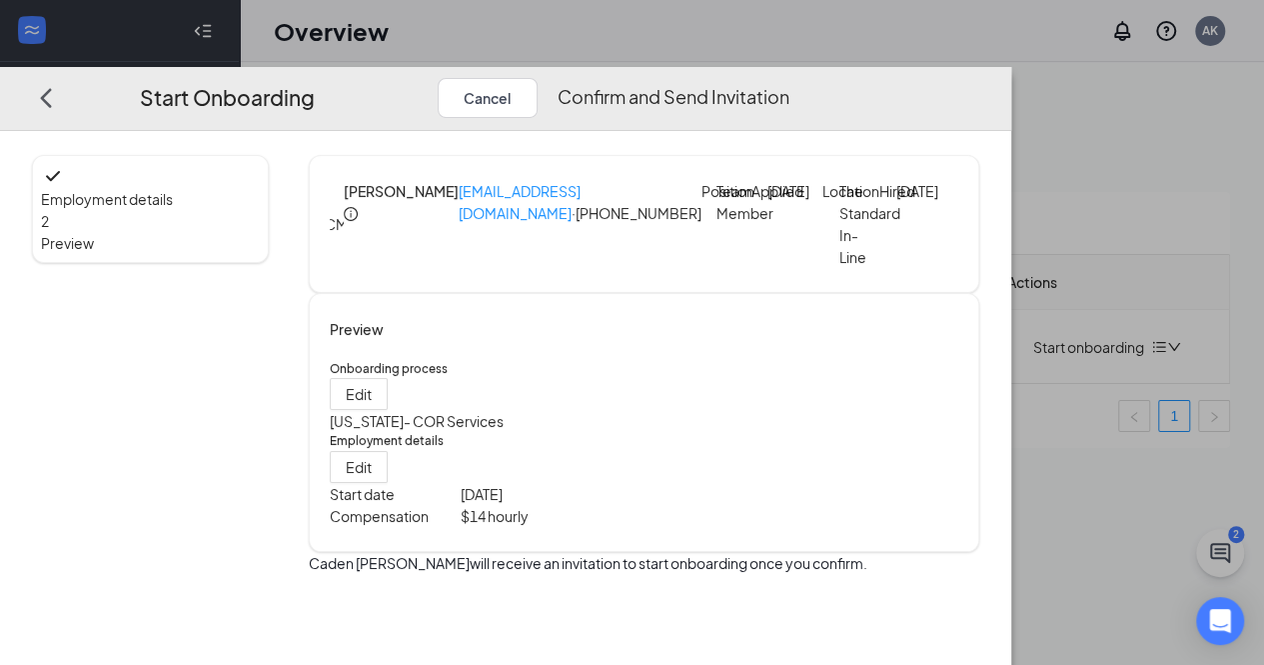
scroll to position [0, 0]
click at [789, 77] on button "Confirm and Send Invitation" at bounding box center [674, 97] width 232 height 40
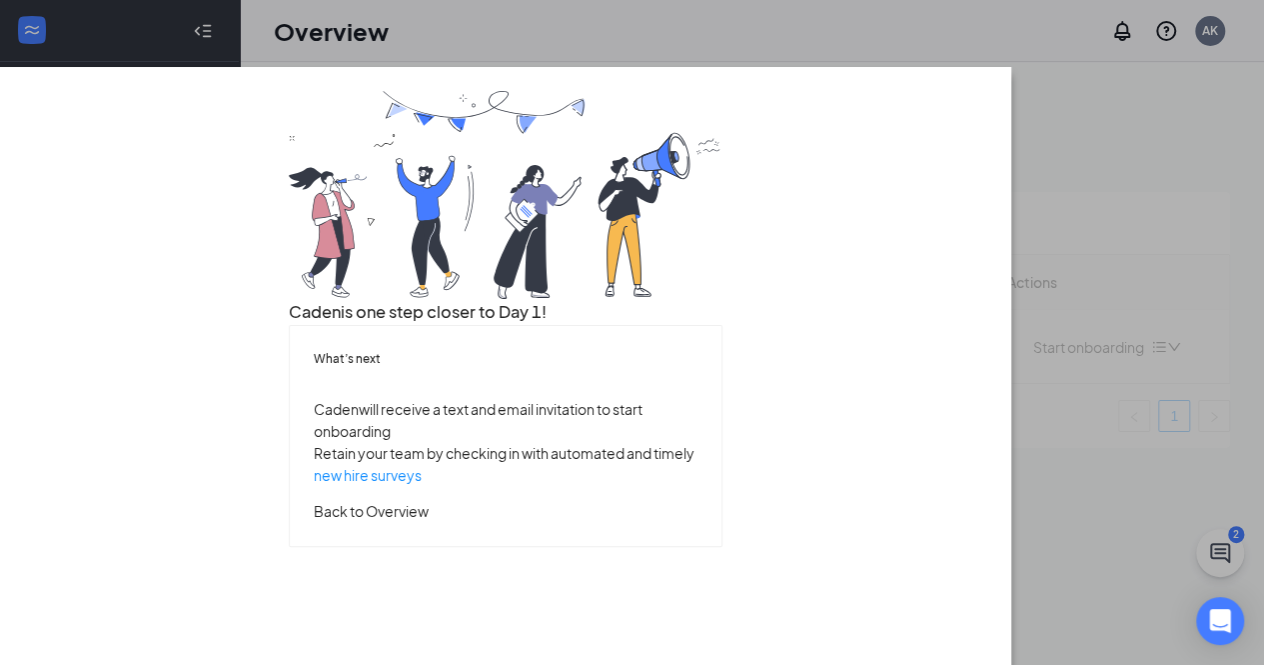
scroll to position [123, 0]
click at [429, 521] on button "Back to Overview" at bounding box center [371, 510] width 115 height 22
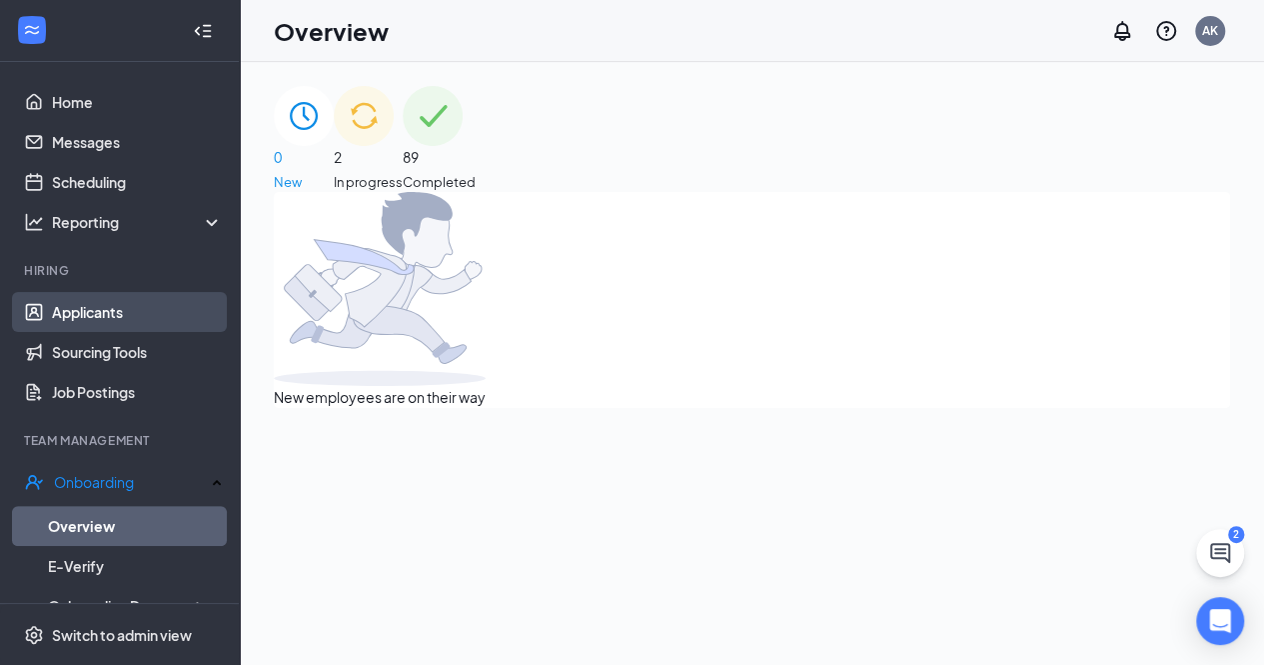
click at [118, 322] on link "Applicants" at bounding box center [137, 312] width 171 height 40
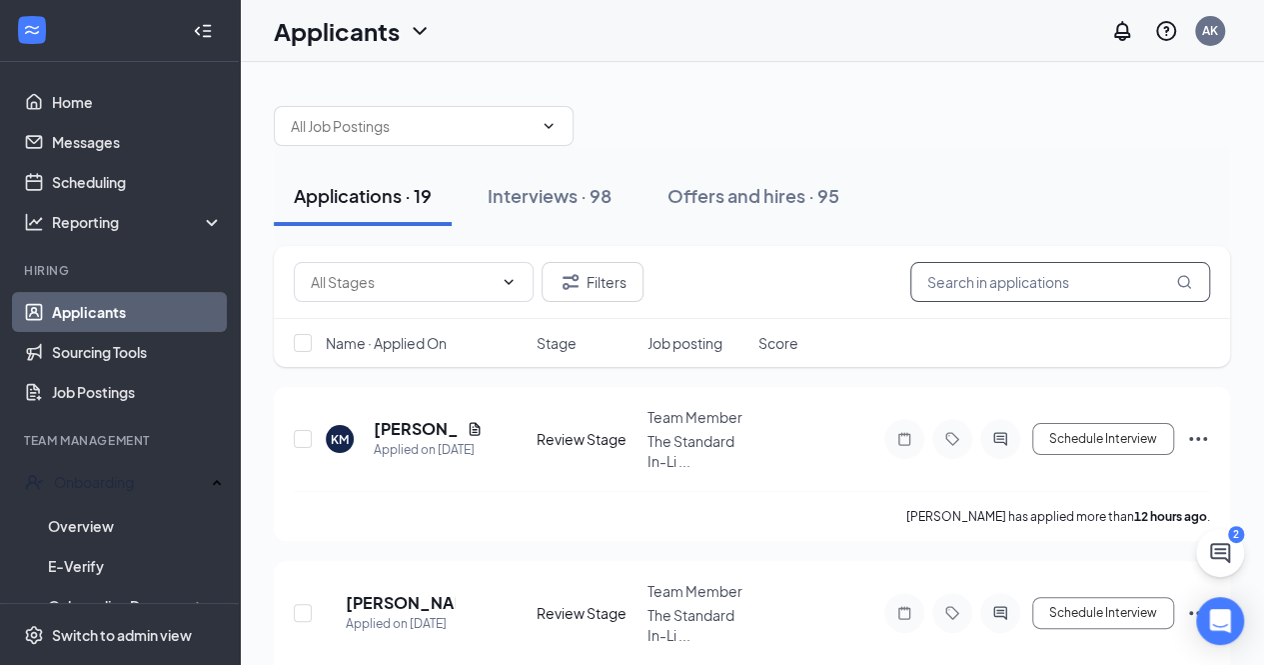
click at [1013, 268] on input "text" at bounding box center [1060, 282] width 300 height 40
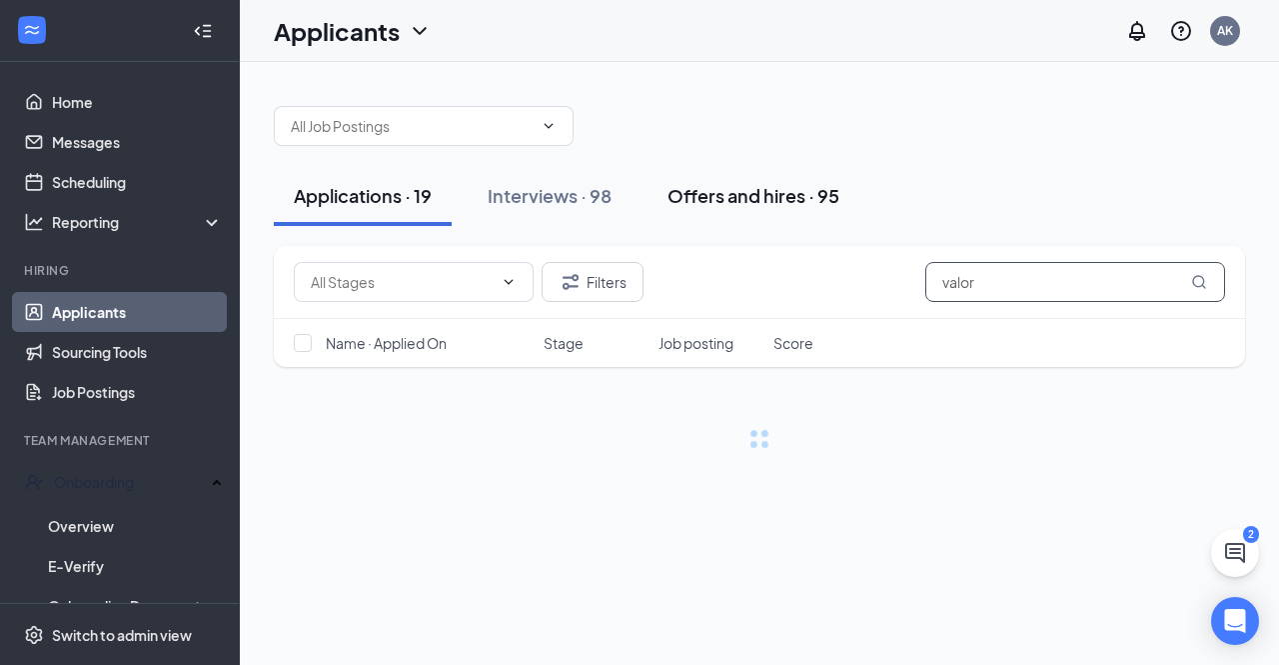
type input "valor"
click at [751, 189] on div "Offers and hires · 95" at bounding box center [754, 195] width 172 height 25
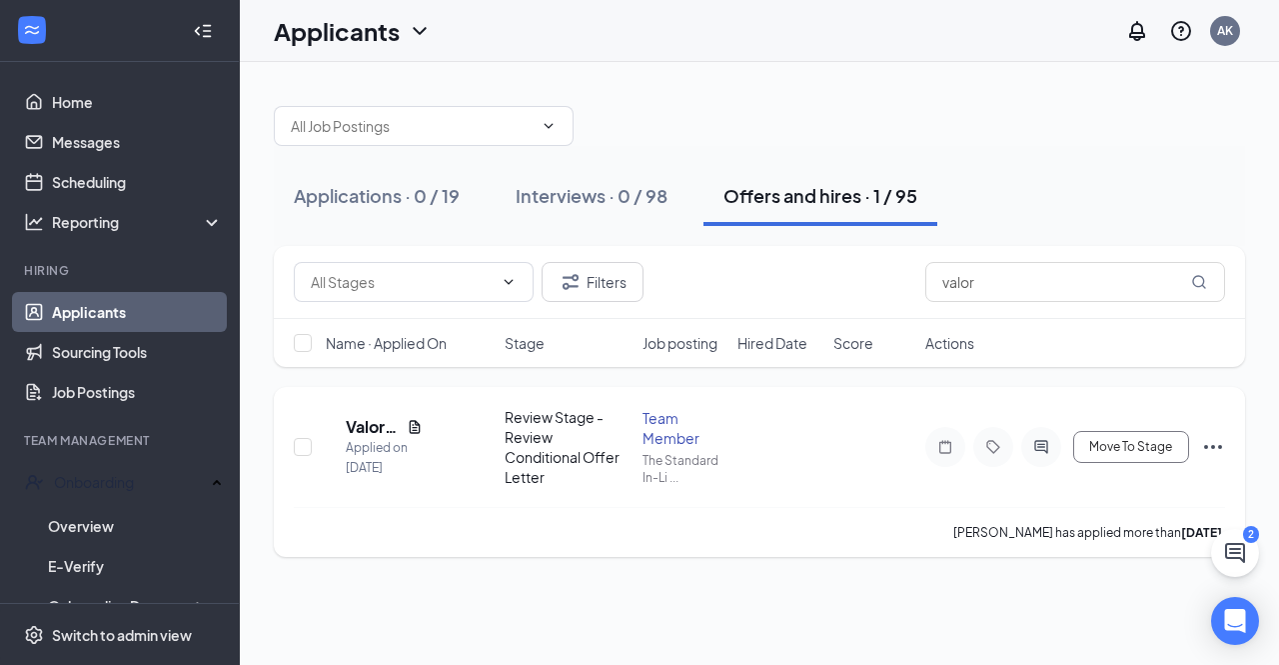
click at [302, 422] on div at bounding box center [304, 447] width 20 height 80
click at [388, 417] on h5 "Valor Christian" at bounding box center [372, 427] width 53 height 22
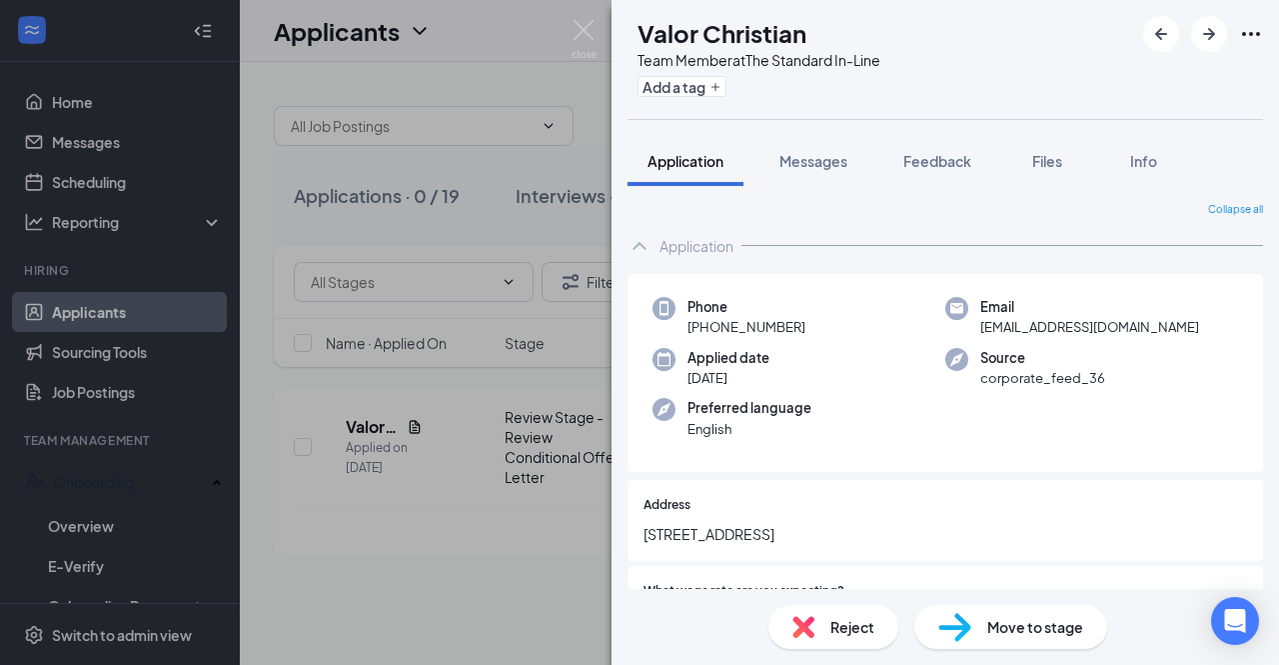
click at [1041, 601] on div "Reject Move to stage" at bounding box center [946, 627] width 668 height 76
click at [1040, 626] on span "Move to stage" at bounding box center [1035, 627] width 96 height 22
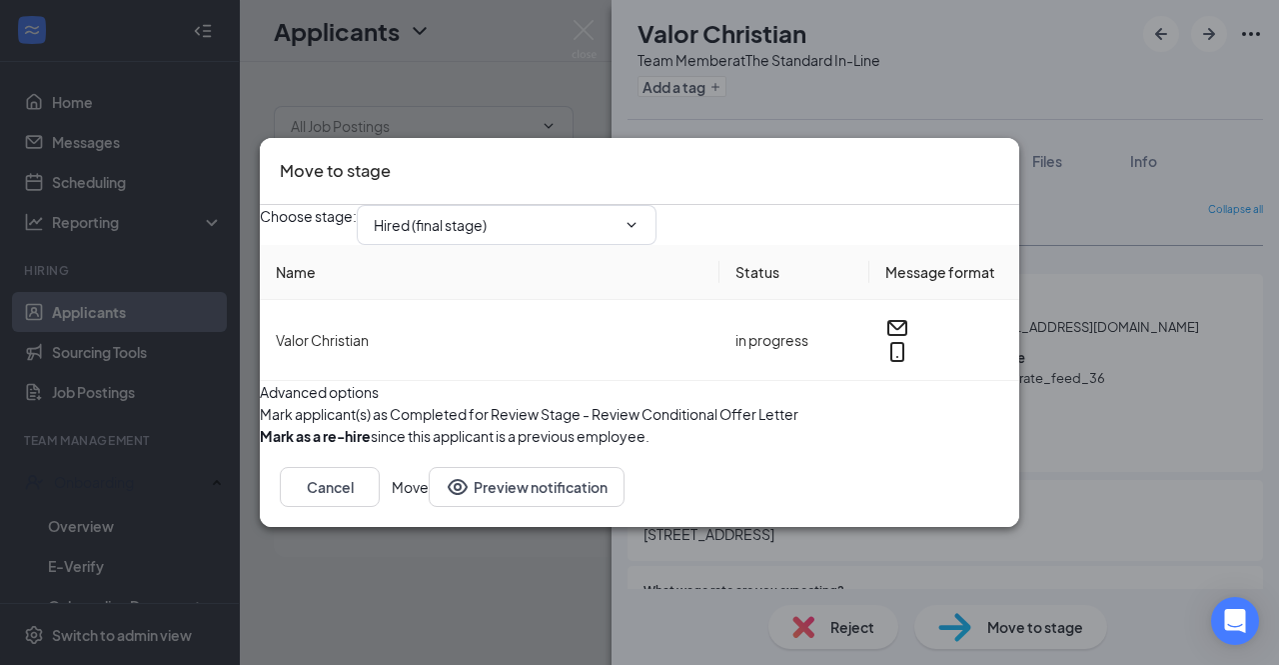
click at [429, 507] on button "Move" at bounding box center [410, 487] width 37 height 40
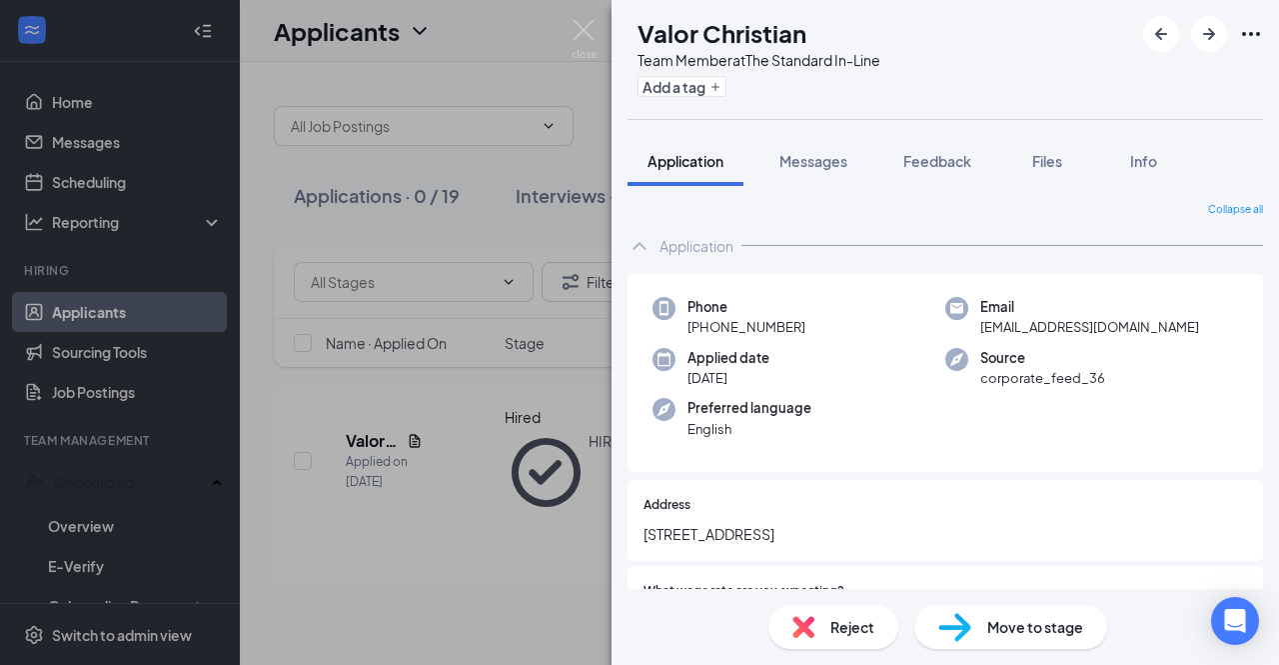
click at [378, 536] on div "VC Valor Christian Team Member at The Standard In-Line Add a tag Application Me…" at bounding box center [639, 332] width 1279 height 665
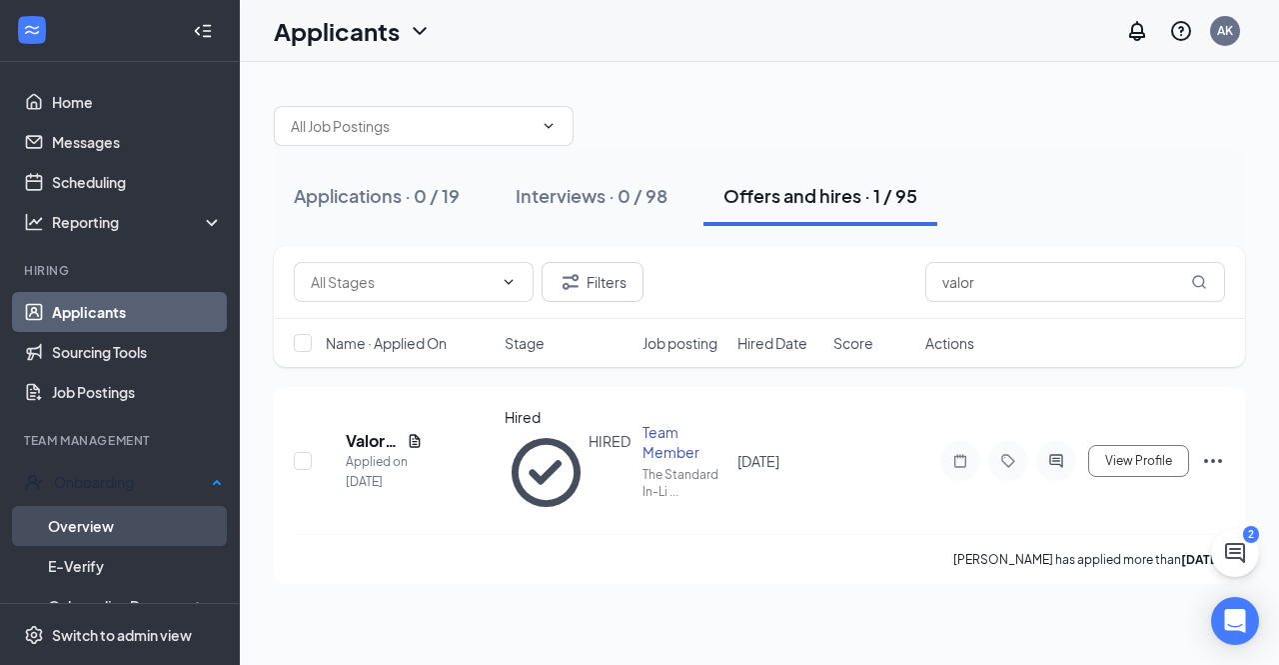
click at [120, 525] on link "Overview" at bounding box center [135, 526] width 175 height 40
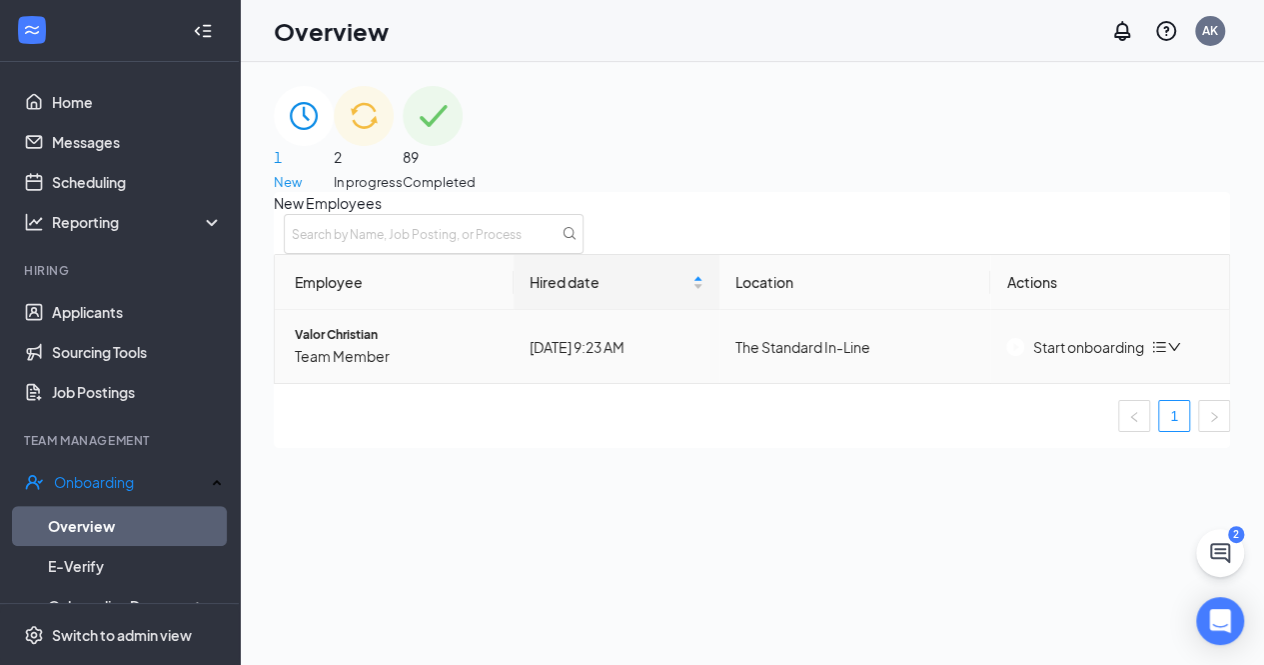
click at [1089, 358] on div "Start onboarding" at bounding box center [1074, 347] width 137 height 22
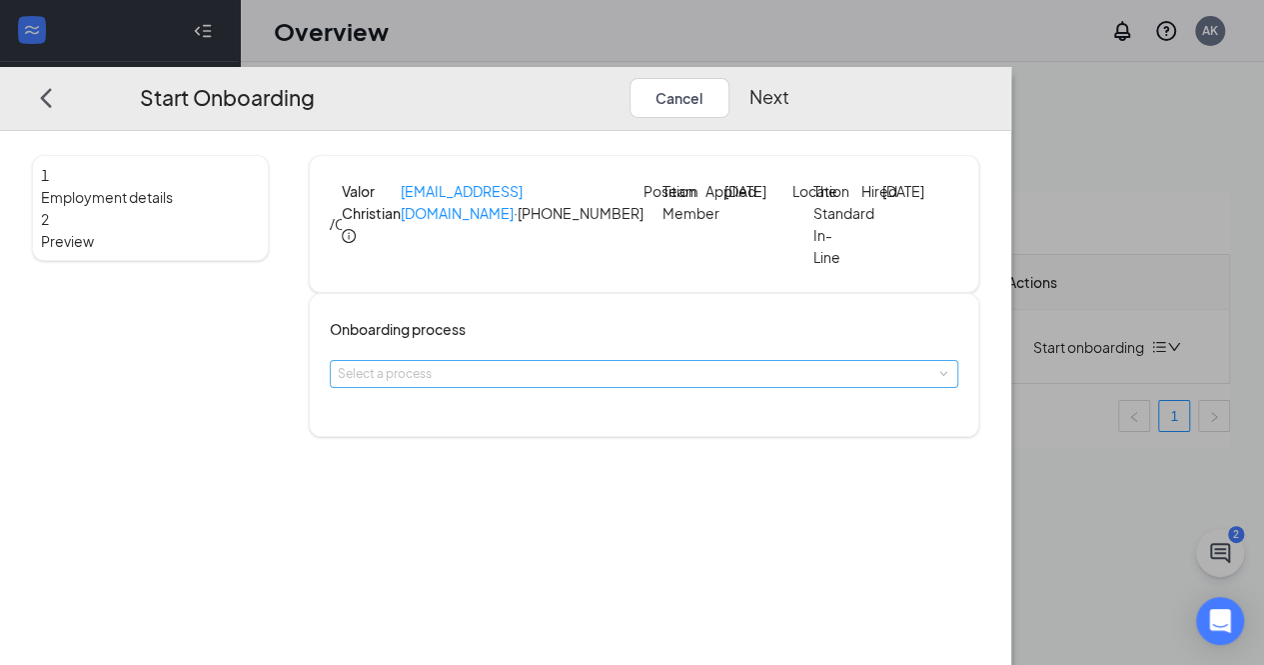
click at [604, 384] on div "Select a process" at bounding box center [640, 374] width 604 height 20
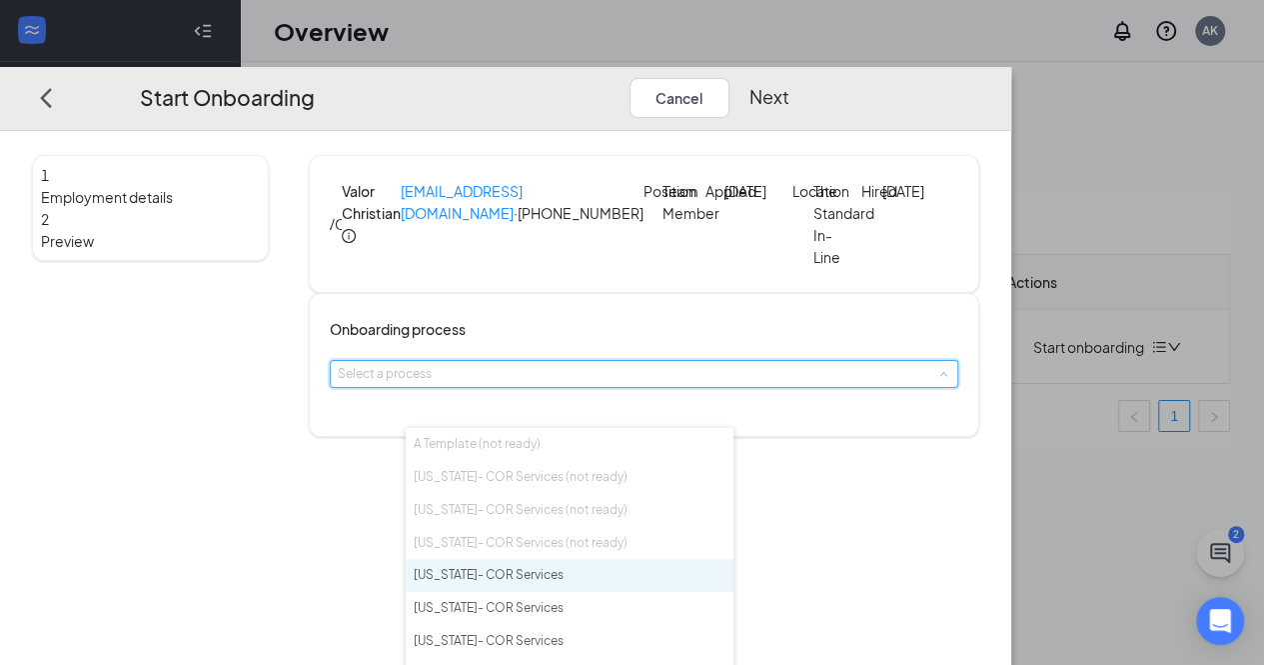
click at [527, 576] on span "[US_STATE]- COR Services" at bounding box center [489, 574] width 150 height 15
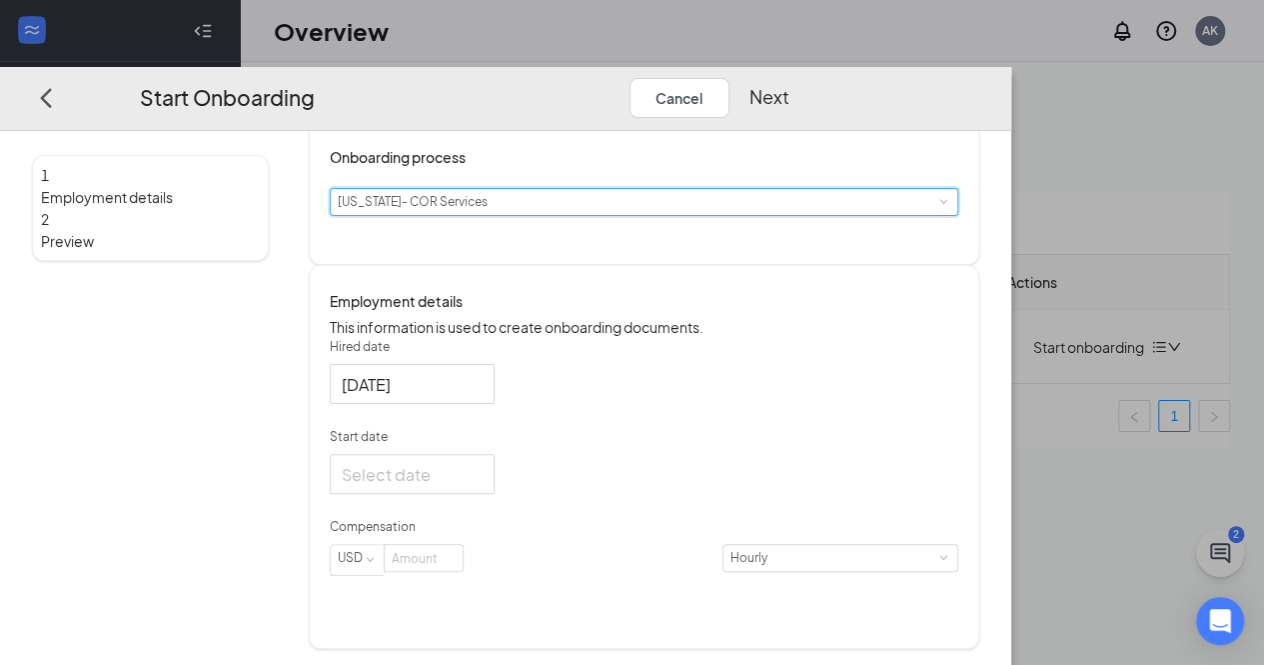
scroll to position [200, 0]
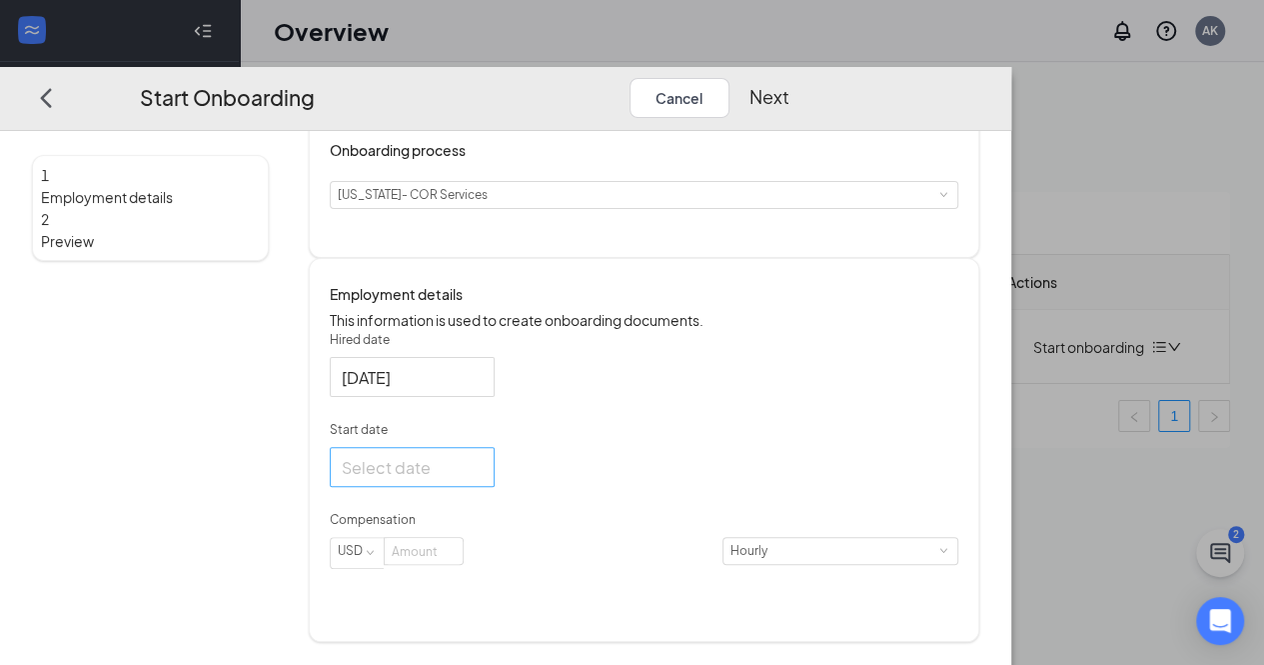
click at [495, 487] on div at bounding box center [412, 467] width 165 height 40
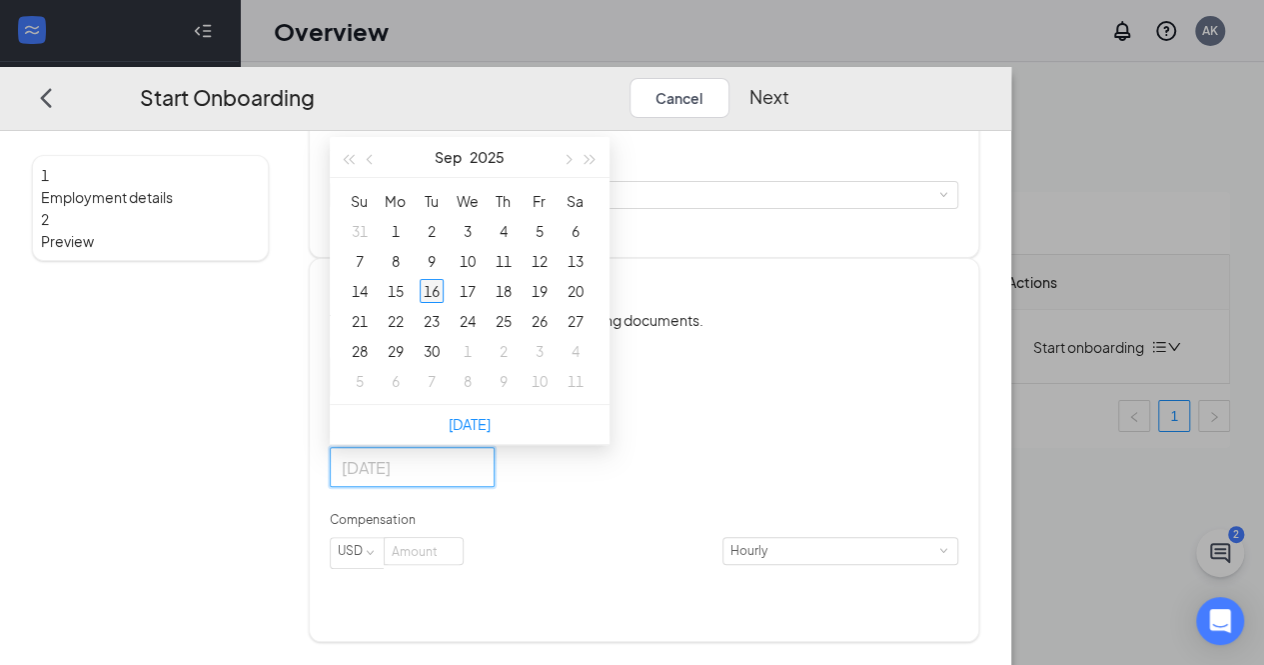
type input "Sep 16, 2025"
click at [444, 303] on div "16" at bounding box center [432, 291] width 24 height 24
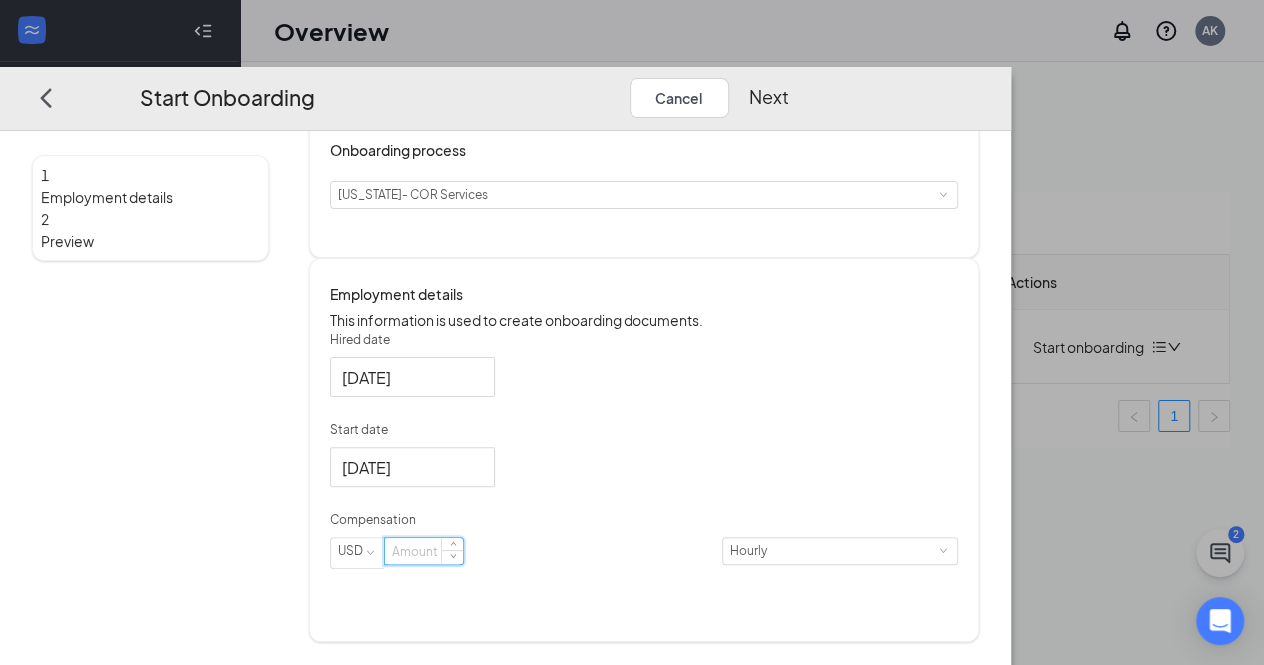
click at [463, 564] on input at bounding box center [424, 551] width 78 height 26
type input "14"
click at [789, 77] on button "Next" at bounding box center [769, 97] width 40 height 40
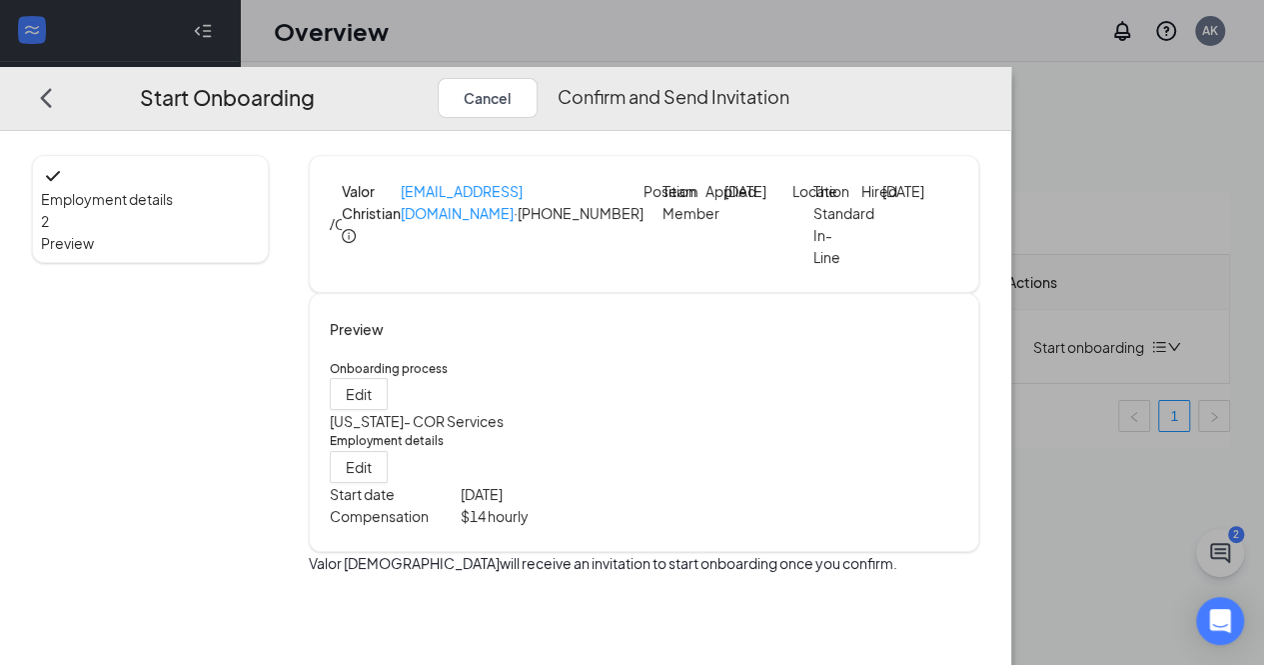
scroll to position [0, 0]
click at [789, 77] on button "Confirm and Send Invitation" at bounding box center [674, 97] width 232 height 40
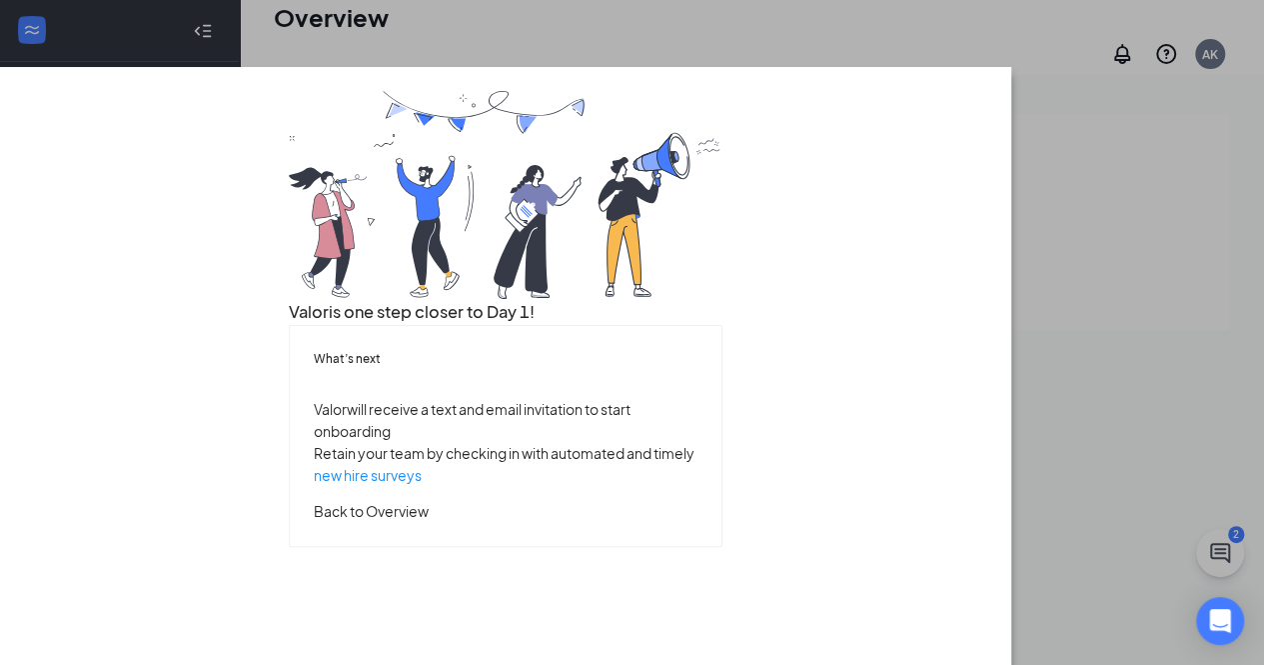
scroll to position [123, 0]
click at [429, 521] on button "Back to Overview" at bounding box center [371, 510] width 115 height 22
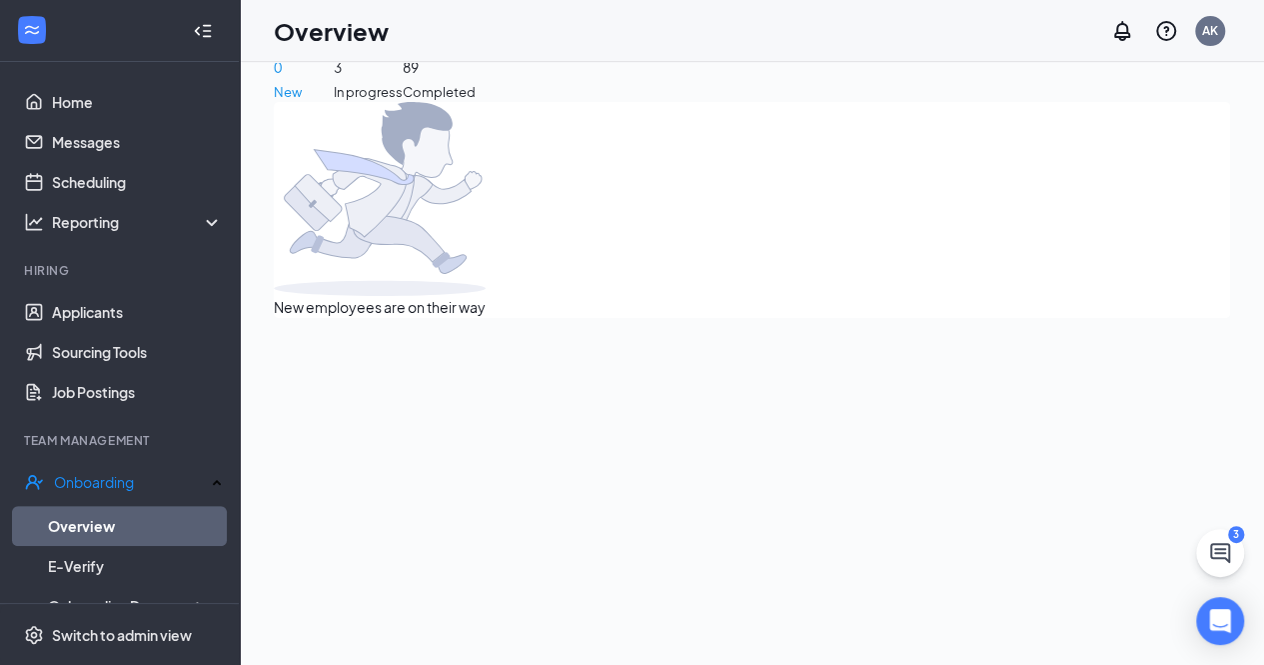
scroll to position [0, 0]
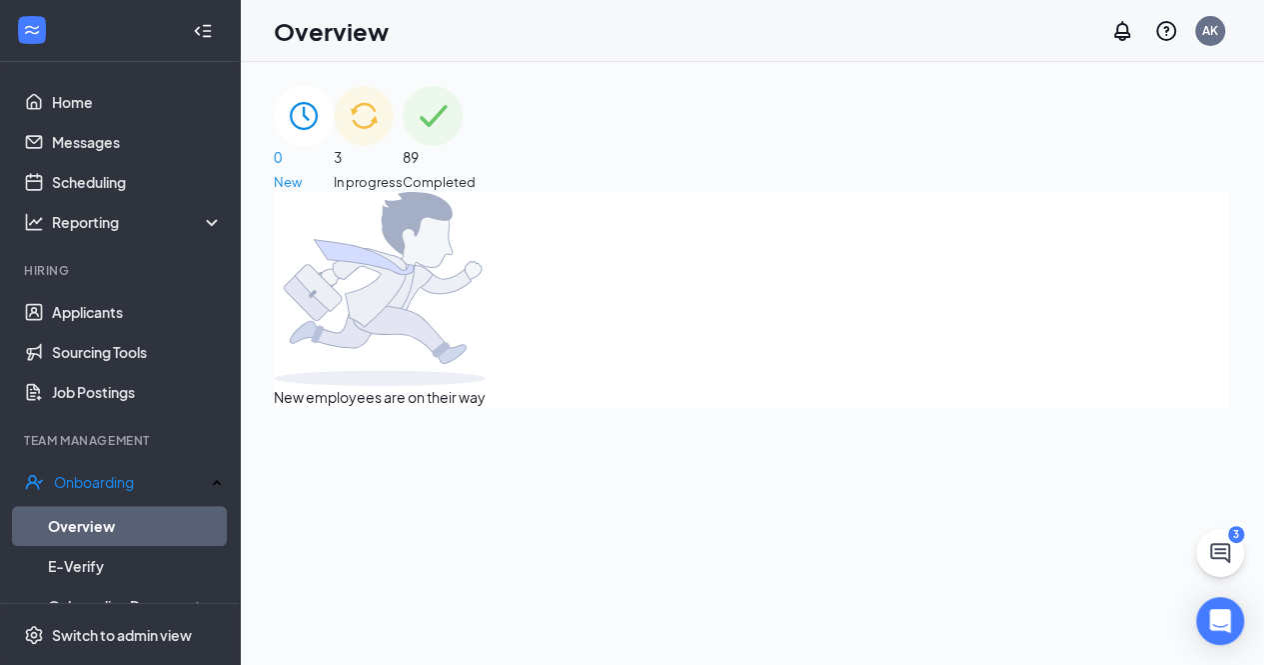
click at [403, 146] on span "3" at bounding box center [368, 157] width 69 height 22
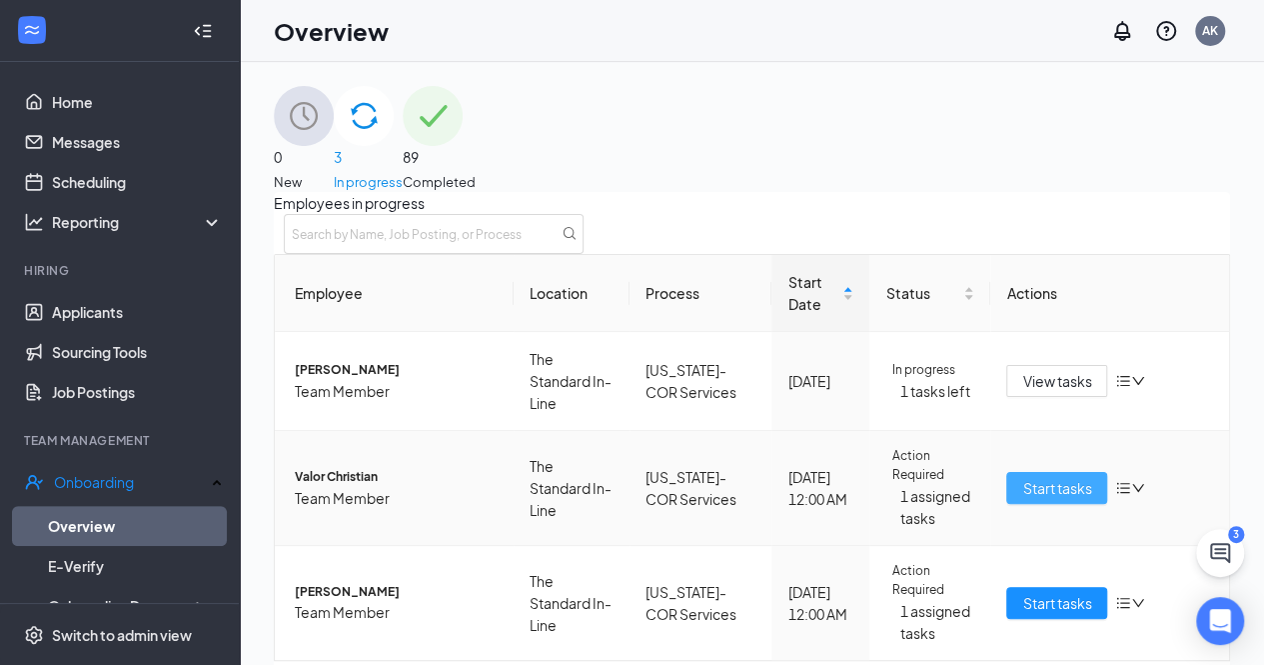
click at [1037, 499] on span "Start tasks" at bounding box center [1056, 488] width 69 height 22
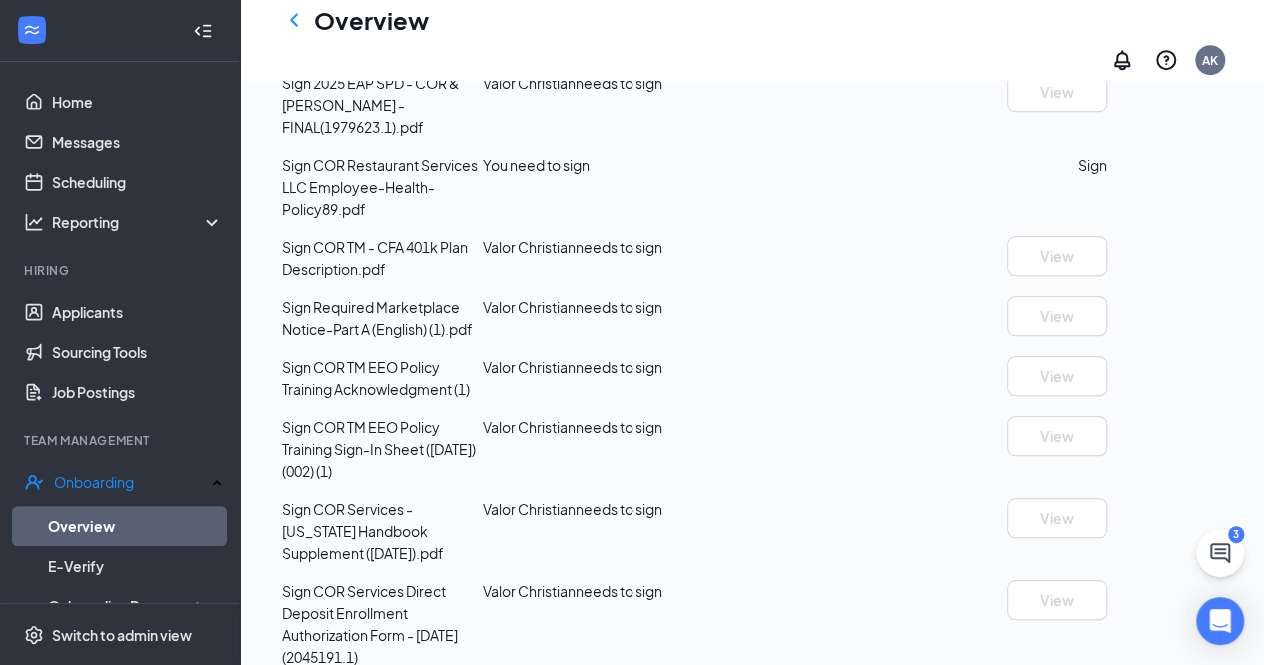
scroll to position [614, 0]
click at [1107, 175] on button "Sign" at bounding box center [1092, 164] width 29 height 22
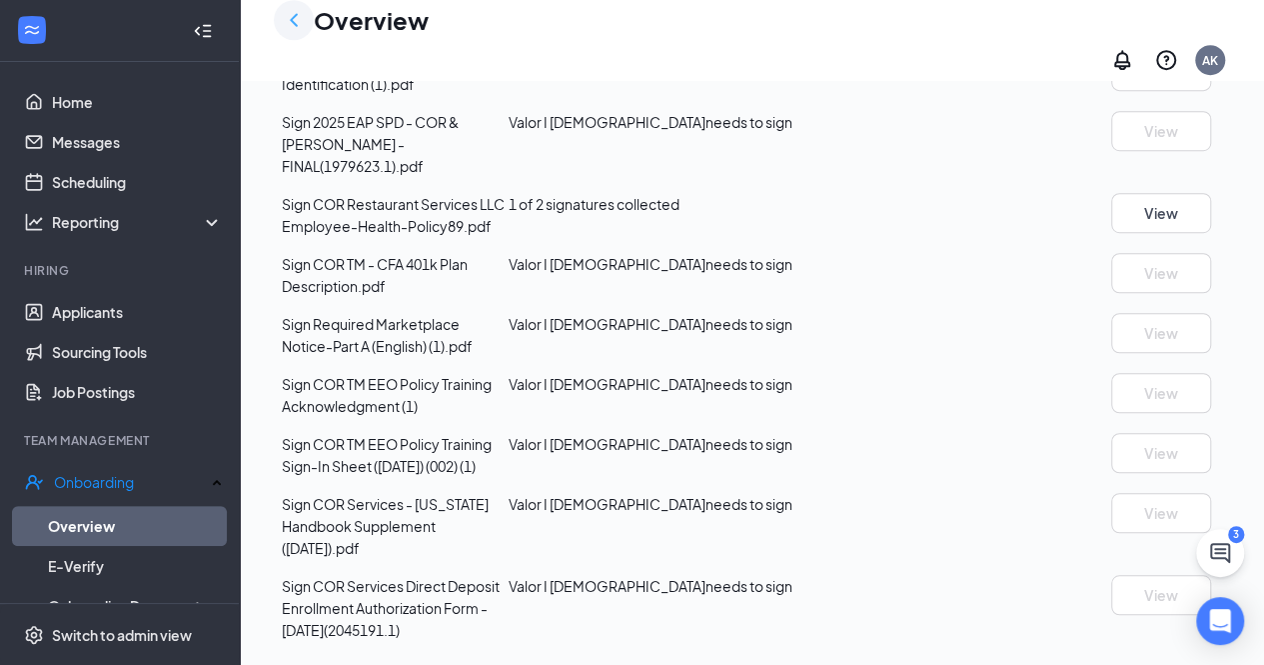
click at [297, 32] on icon "ChevronLeft" at bounding box center [294, 20] width 24 height 24
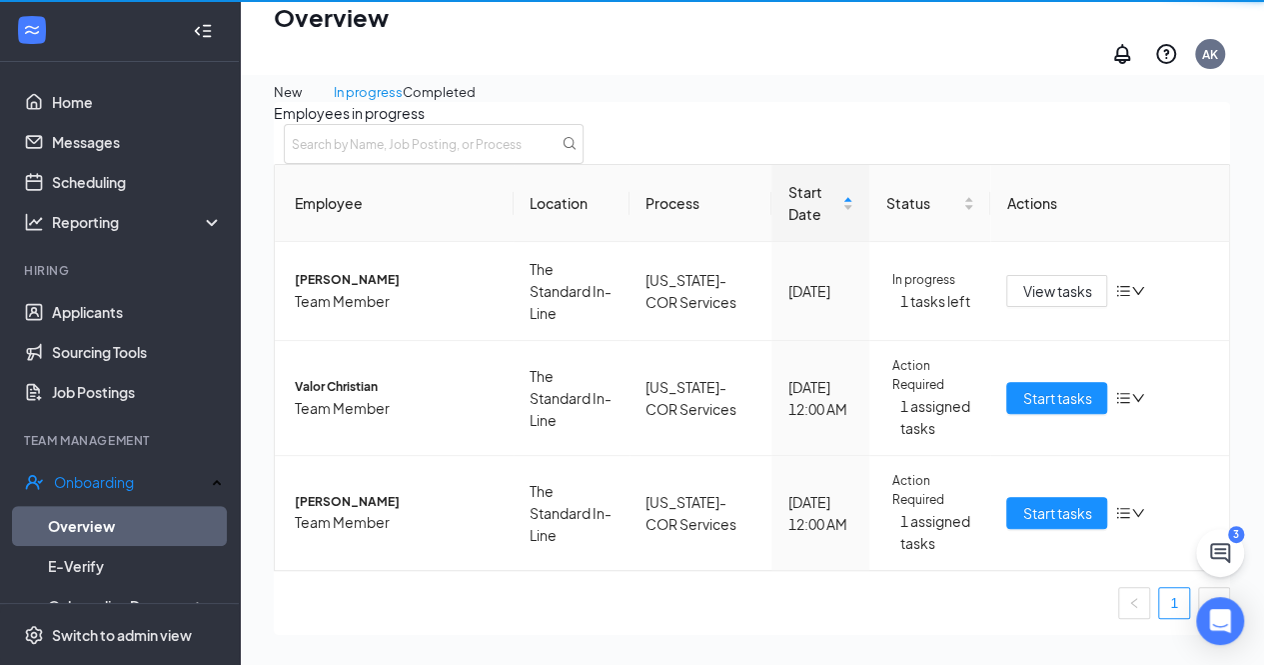
scroll to position [90, 0]
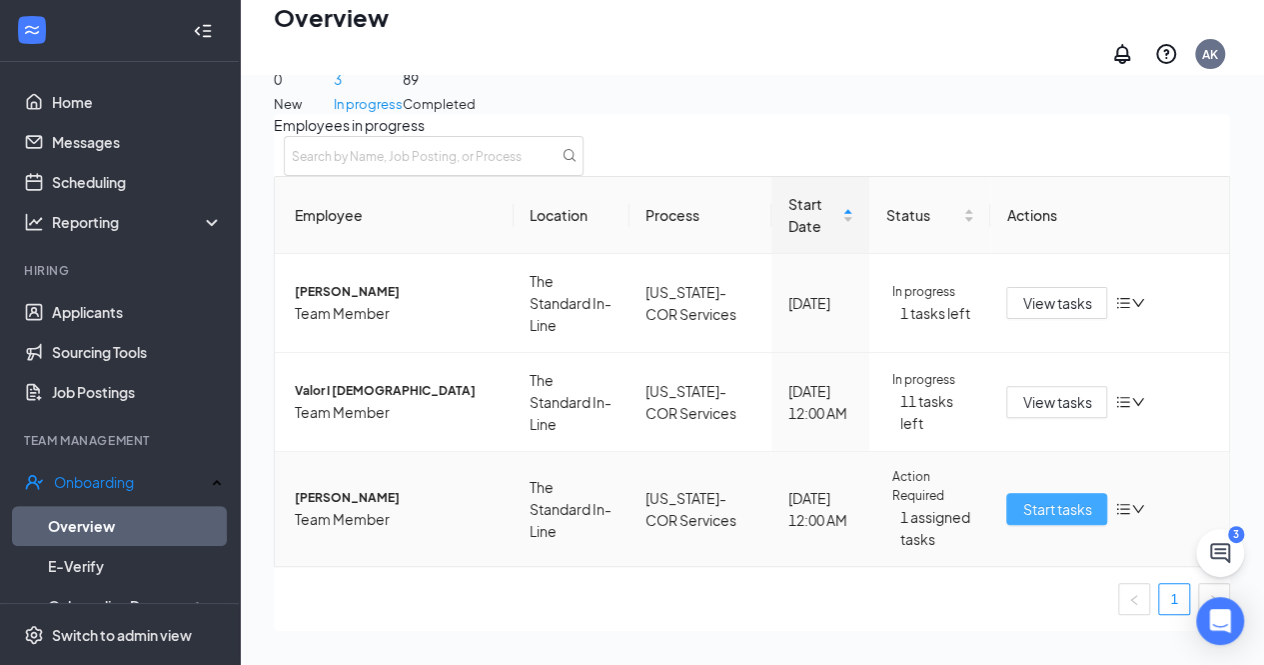
click at [1044, 520] on span "Start tasks" at bounding box center [1056, 509] width 69 height 22
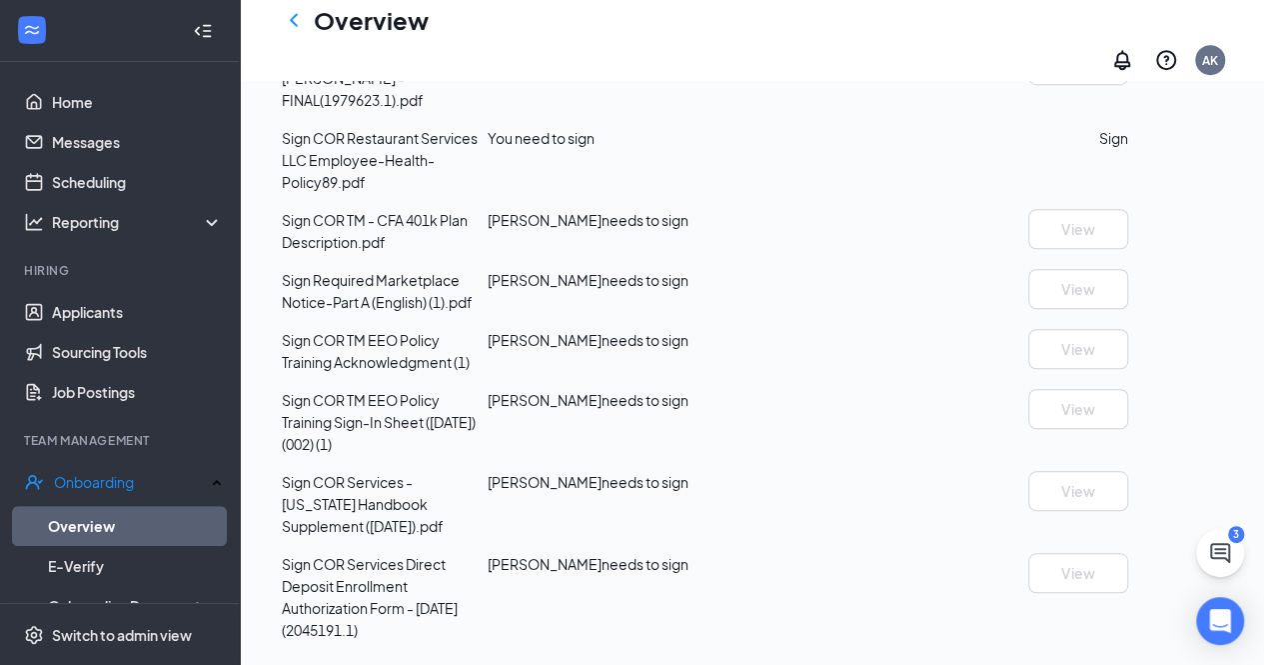
scroll to position [699, 0]
click at [1128, 149] on button "Sign" at bounding box center [1113, 138] width 29 height 22
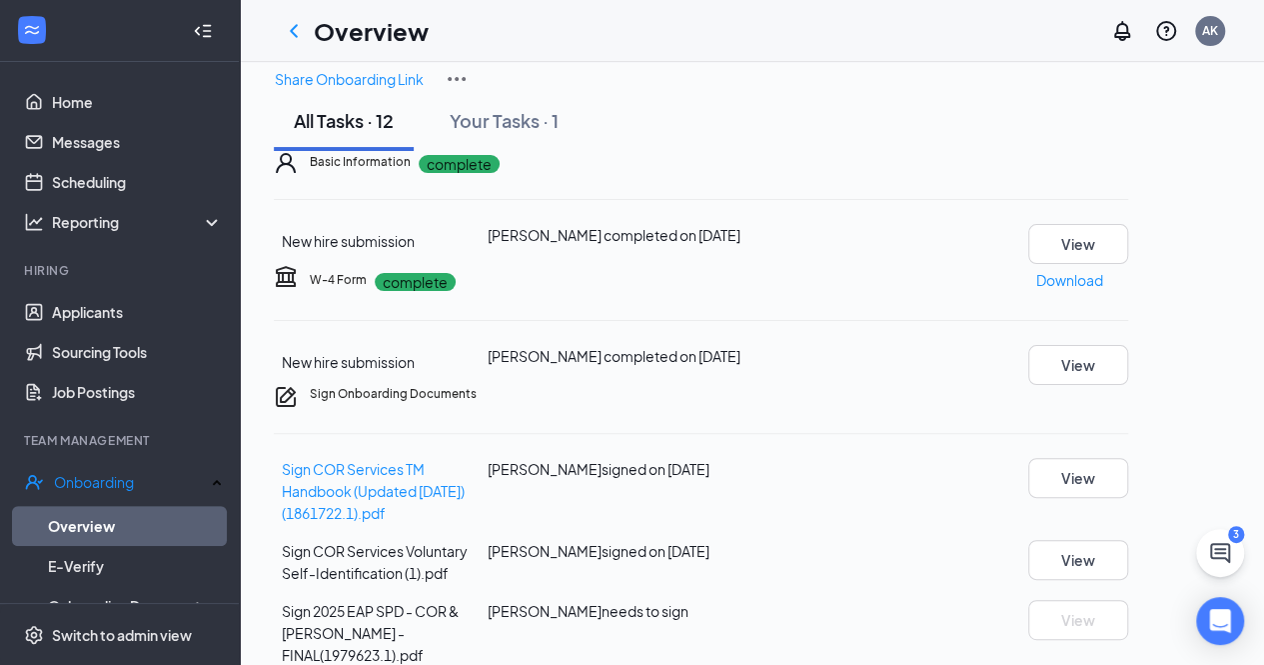
scroll to position [0, 0]
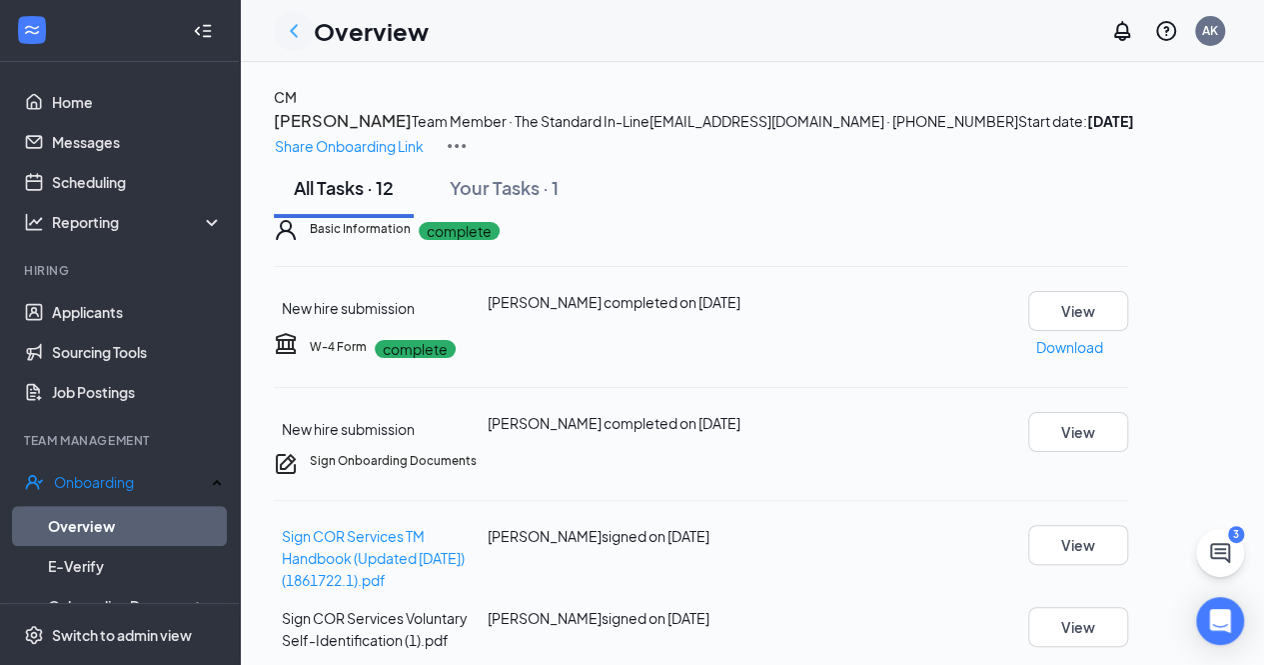
click at [298, 25] on icon "ChevronLeft" at bounding box center [294, 31] width 24 height 24
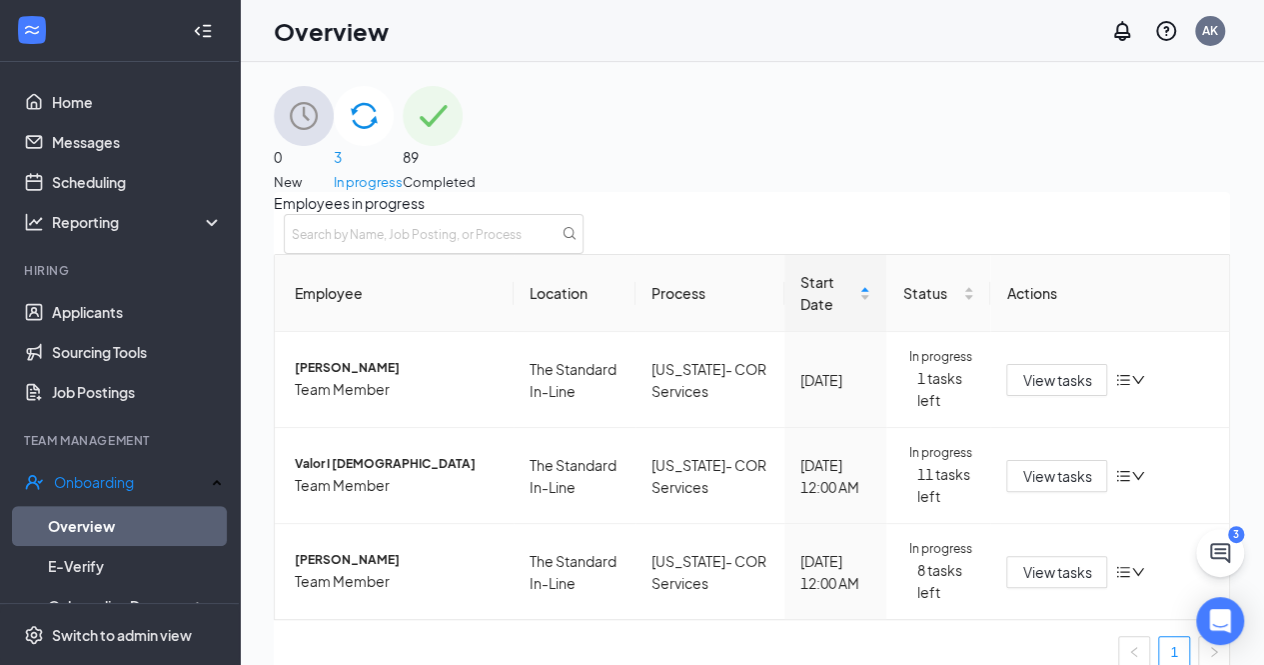
scroll to position [100, 0]
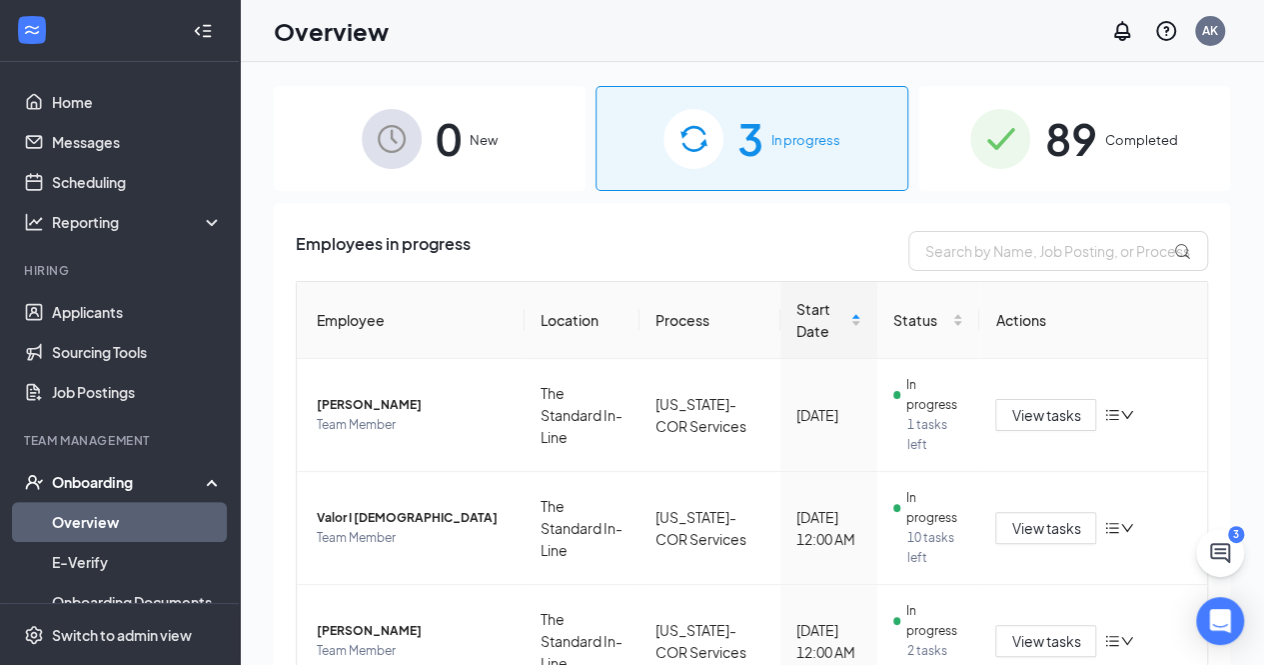
click at [744, 262] on div "Employees in progress" at bounding box center [752, 251] width 912 height 40
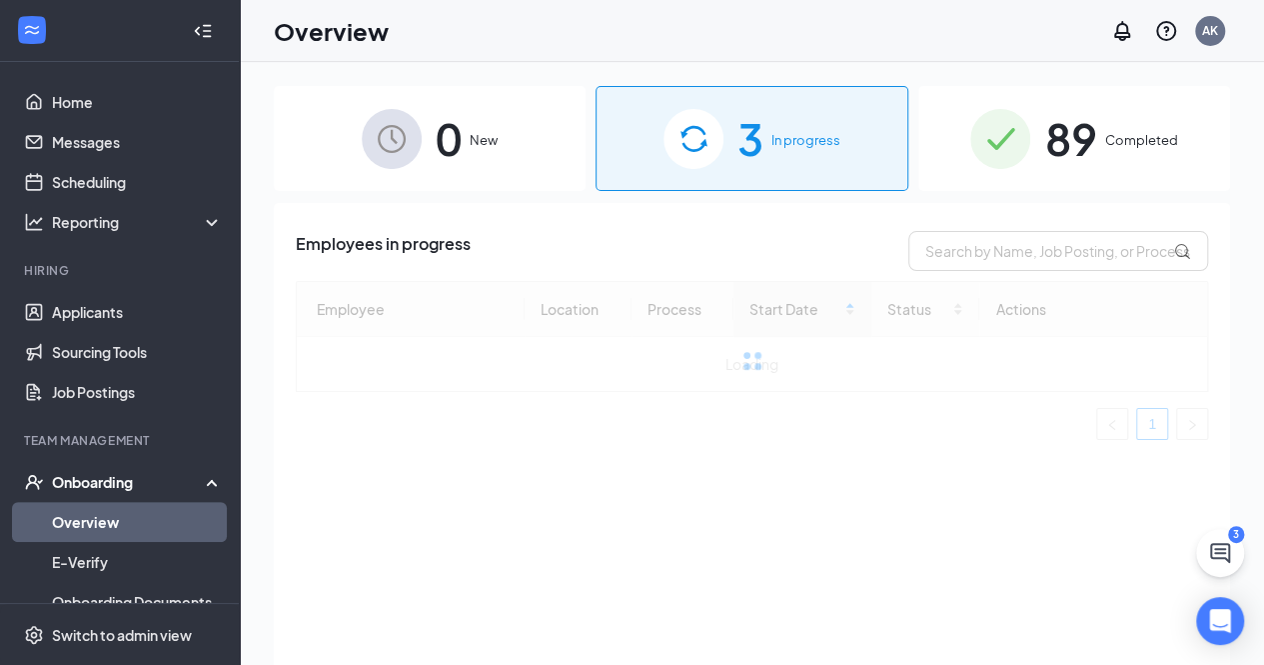
scroll to position [90, 0]
